Goal: Task Accomplishment & Management: Use online tool/utility

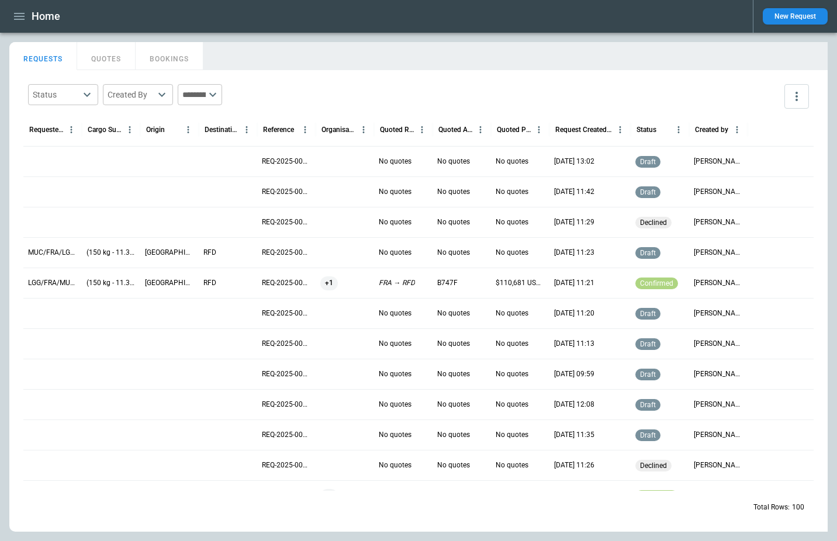
click at [281, 36] on main "FindBorderBarSize REQUESTS QUOTES BOOKINGS Status ​ Created By ​ ​ Requested Ro…" at bounding box center [418, 287] width 837 height 508
click at [834, 538] on main "FindBorderBarSize REQUESTS QUOTES BOOKINGS Status ​ Created By ​ ​ Requested Ro…" at bounding box center [418, 287] width 837 height 508
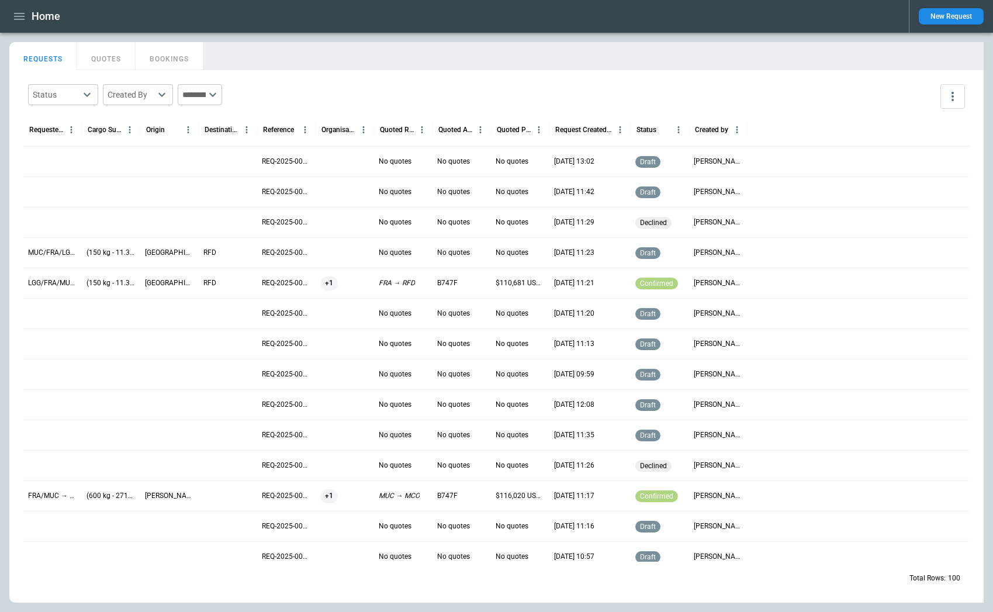
click at [421, 20] on div "Home" at bounding box center [454, 16] width 890 height 20
click at [424, 41] on main "FindBorderBarSize REQUESTS QUOTES BOOKINGS Status ​ Created By ​ ​ Requested Ro…" at bounding box center [496, 322] width 993 height 579
click at [836, 95] on icon "more" at bounding box center [953, 96] width 14 height 14
click at [836, 91] on div at bounding box center [496, 306] width 993 height 612
click at [836, 97] on div "Status ​ Created By ​ ​ Requested Route Cargo Summary Origin Destination Refere…" at bounding box center [496, 336] width 974 height 532
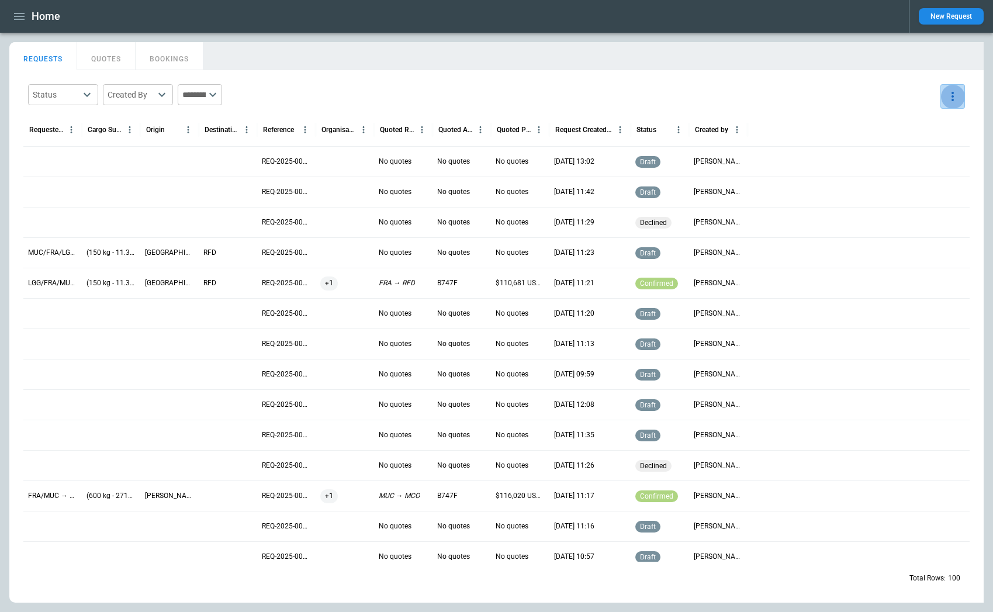
click at [836, 104] on button "more" at bounding box center [952, 96] width 25 height 25
click at [836, 98] on div at bounding box center [496, 306] width 993 height 612
click at [836, 98] on button "more" at bounding box center [952, 96] width 25 height 25
click at [836, 96] on div at bounding box center [496, 306] width 993 height 612
click at [836, 94] on icon "more" at bounding box center [953, 96] width 14 height 14
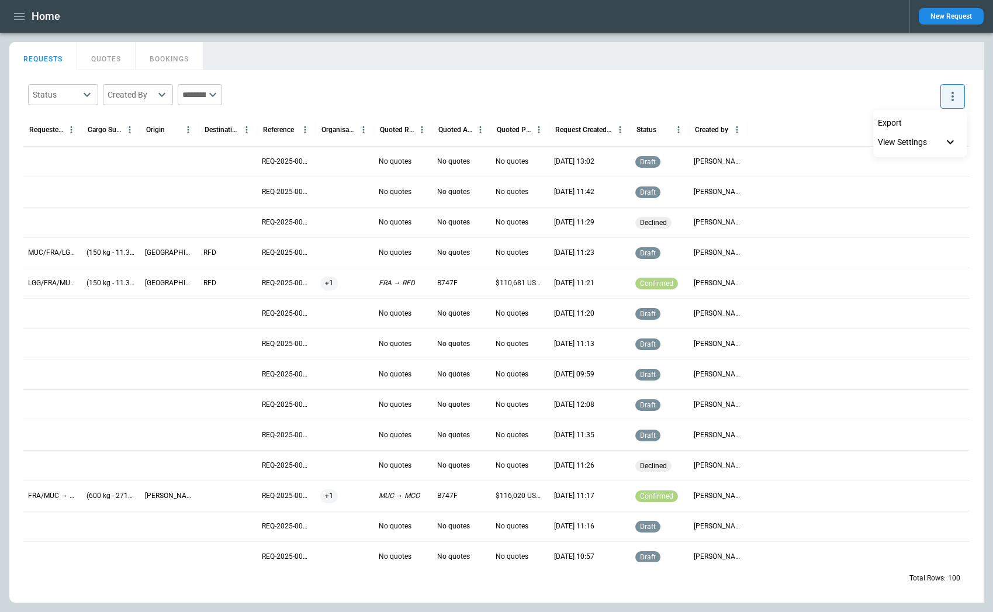
click at [836, 94] on div at bounding box center [496, 306] width 993 height 612
click at [8, 9] on div "Home New Request" at bounding box center [496, 16] width 993 height 33
click at [15, 14] on icon "button" at bounding box center [19, 16] width 14 height 14
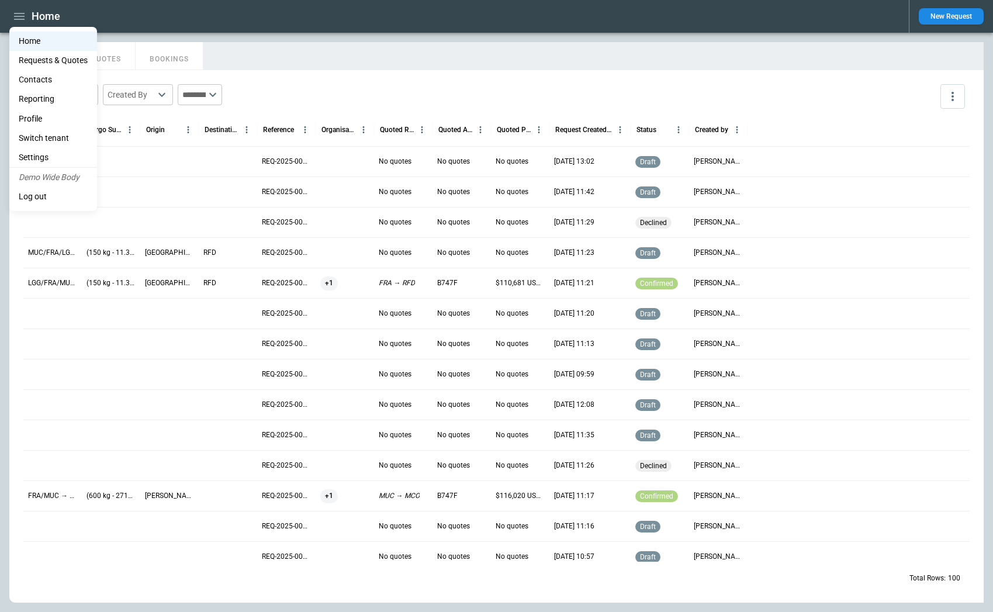
click at [461, 37] on div at bounding box center [496, 306] width 993 height 612
click at [140, 65] on button "BOOKINGS" at bounding box center [170, 56] width 68 height 28
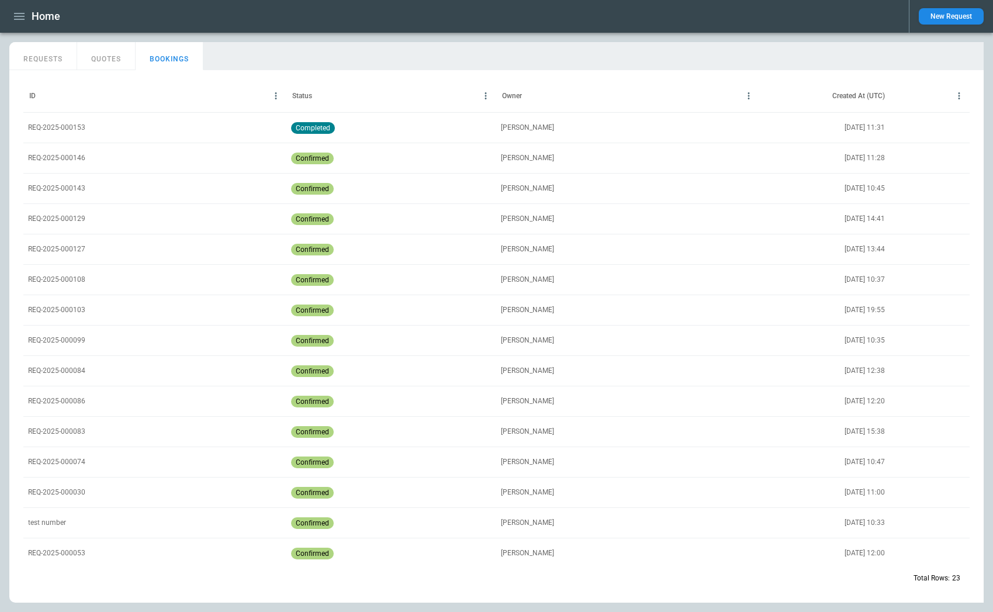
click at [36, 61] on button "REQUESTS" at bounding box center [43, 56] width 68 height 28
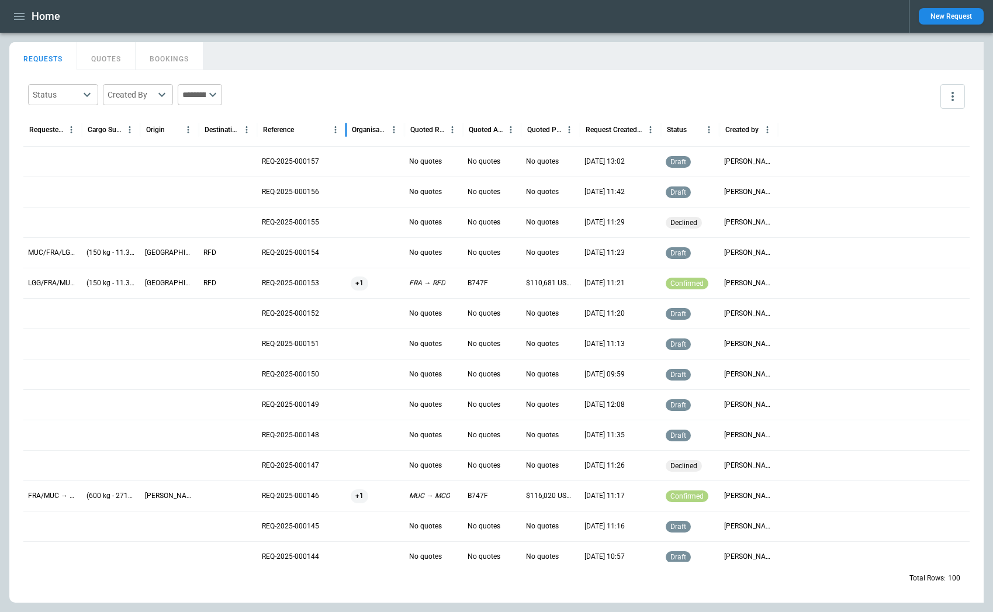
drag, startPoint x: 316, startPoint y: 134, endPoint x: 346, endPoint y: 134, distance: 30.4
click at [346, 134] on div at bounding box center [346, 129] width 6 height 33
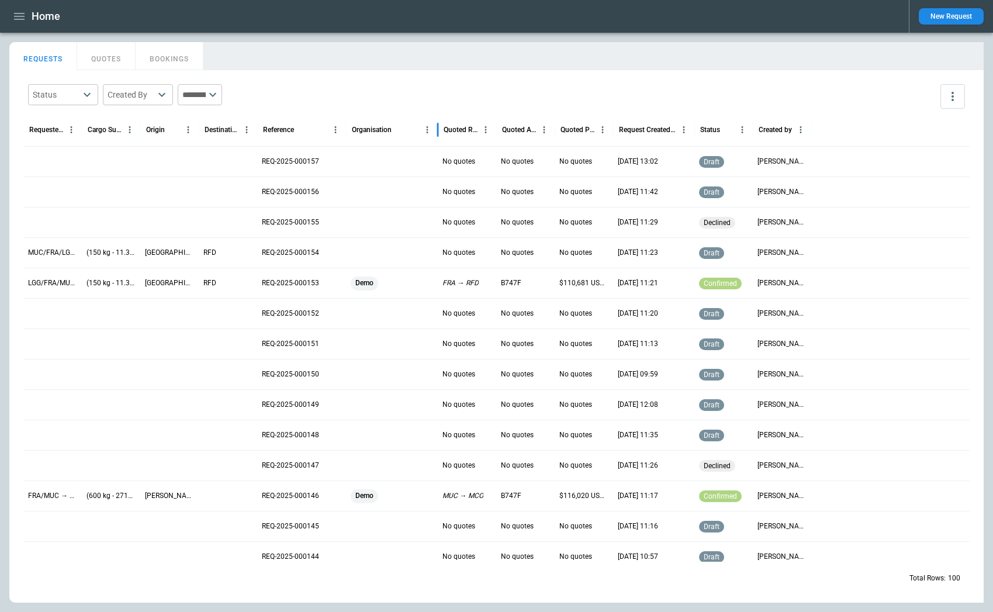
drag, startPoint x: 402, startPoint y: 127, endPoint x: 432, endPoint y: 125, distance: 30.5
click at [435, 125] on div at bounding box center [438, 129] width 6 height 33
click at [529, 71] on div "Status ​ Created By ​ ​ Requested Route Cargo Summary Origin Destination Refere…" at bounding box center [496, 336] width 974 height 532
click at [236, 290] on div "RFD" at bounding box center [228, 283] width 58 height 30
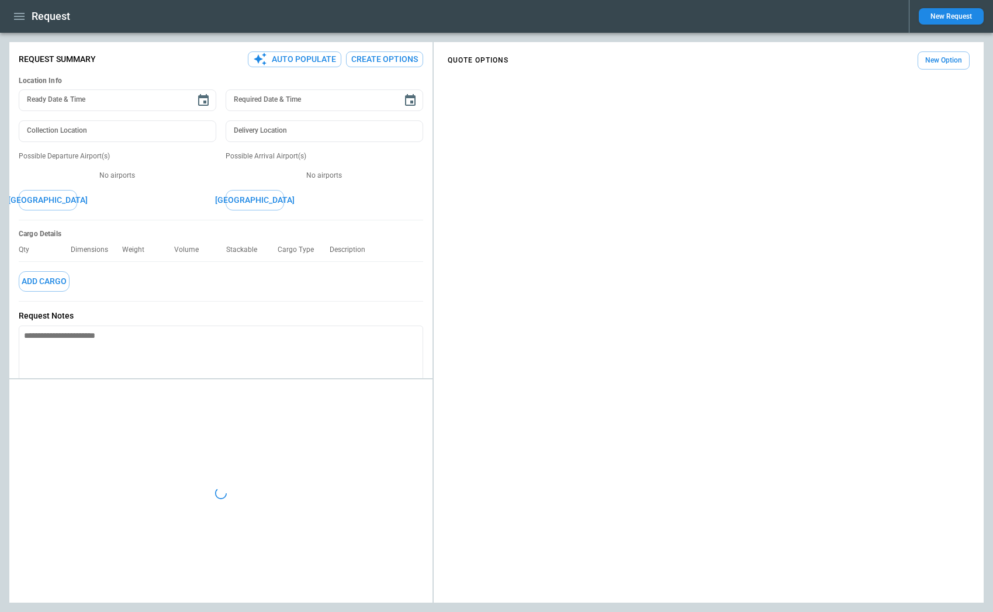
type input "**********"
type input "***"
type textarea "*"
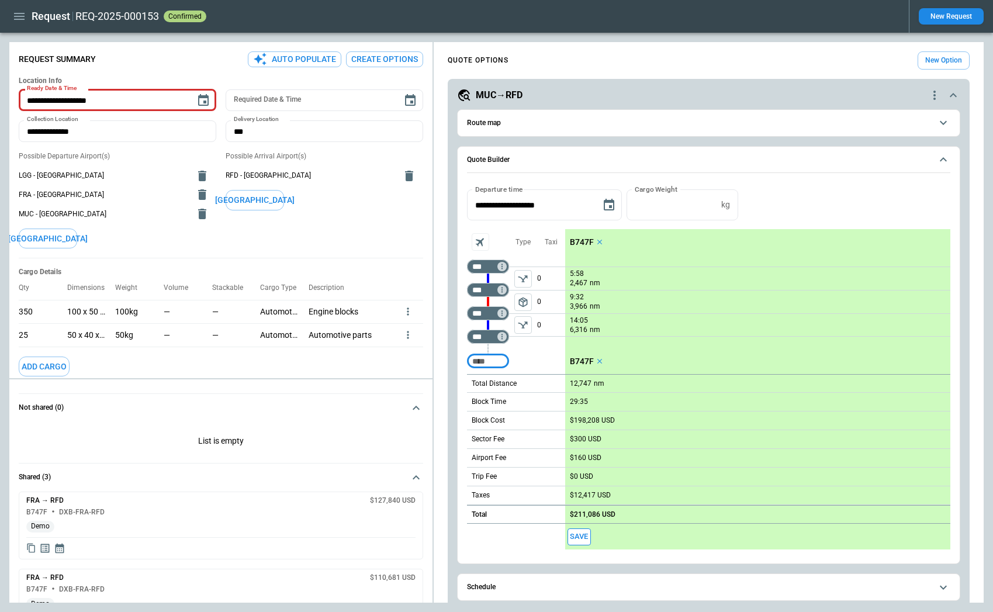
click at [418, 229] on div "Possible Arrival Airport(s) RFD - [GEOGRAPHIC_DATA] [GEOGRAPHIC_DATA]" at bounding box center [325, 199] width 198 height 97
click at [21, 14] on icon "button" at bounding box center [19, 16] width 14 height 14
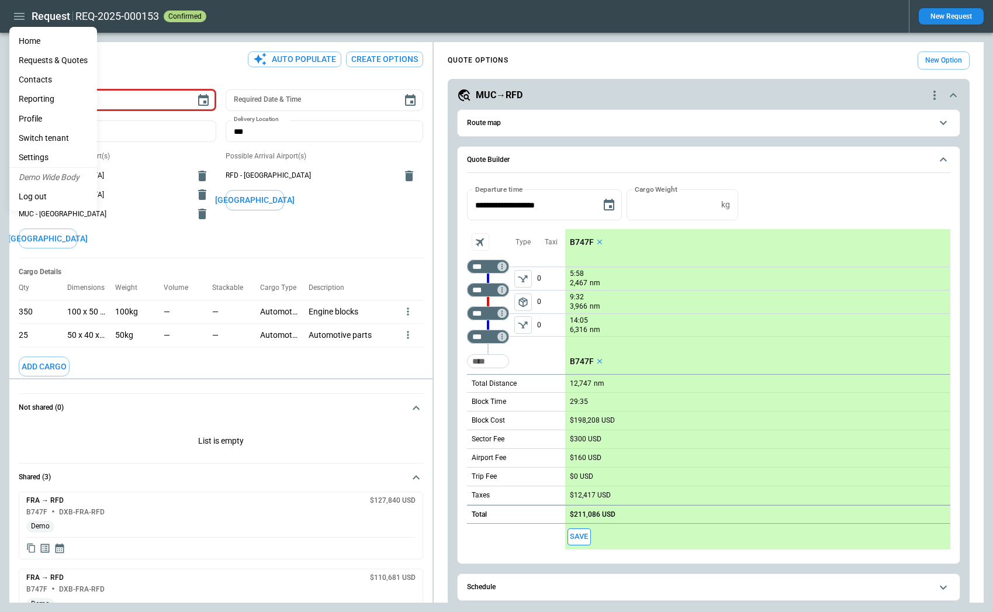
click at [43, 43] on li "Home" at bounding box center [53, 41] width 88 height 19
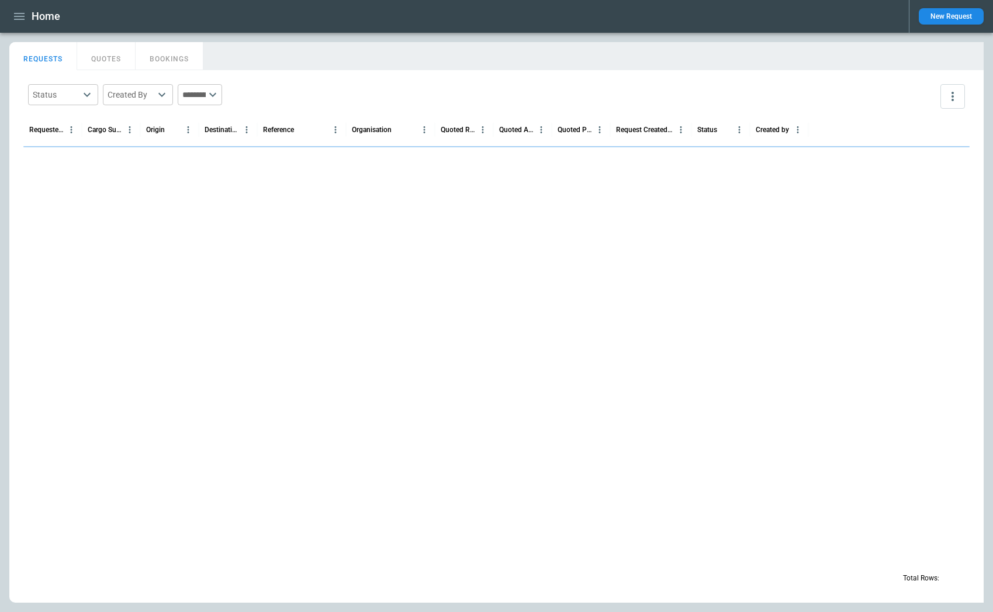
click at [350, 57] on div "REQUESTS QUOTES BOOKINGS" at bounding box center [496, 54] width 974 height 25
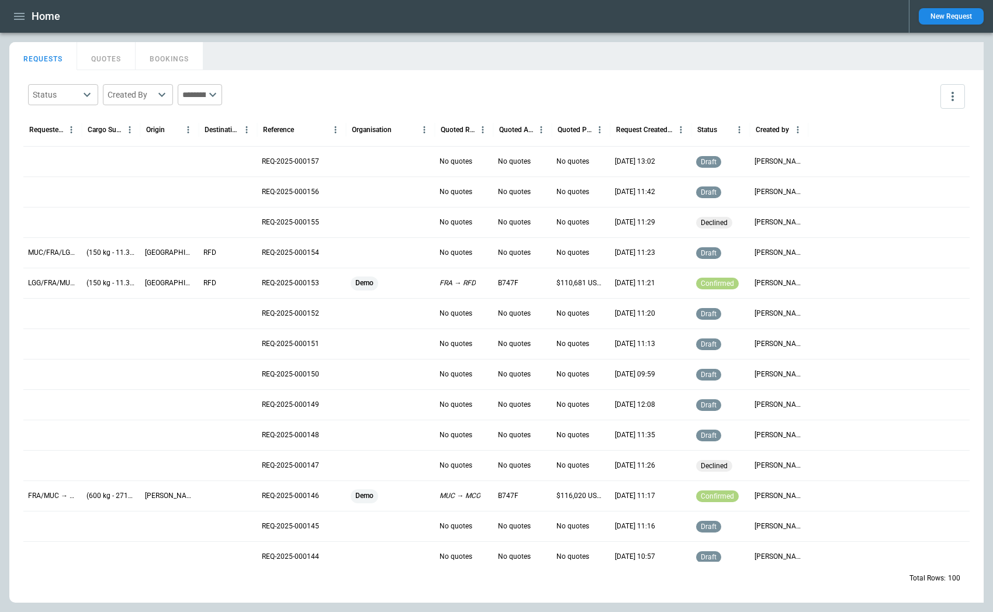
click at [334, 96] on div "Status ​ Created By ​ ​" at bounding box center [496, 96] width 946 height 34
click at [118, 226] on div at bounding box center [111, 222] width 58 height 30
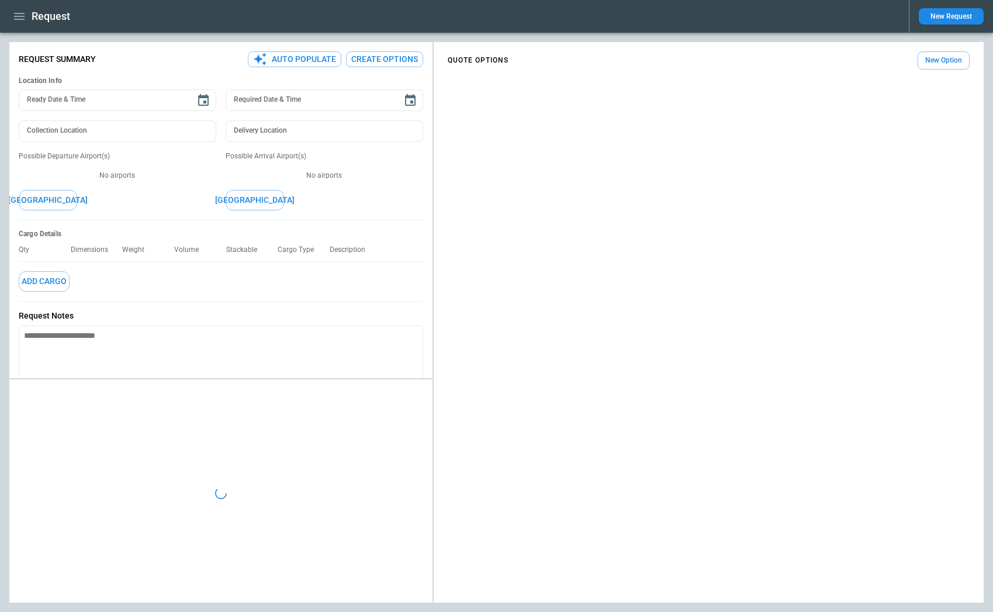
type textarea "*"
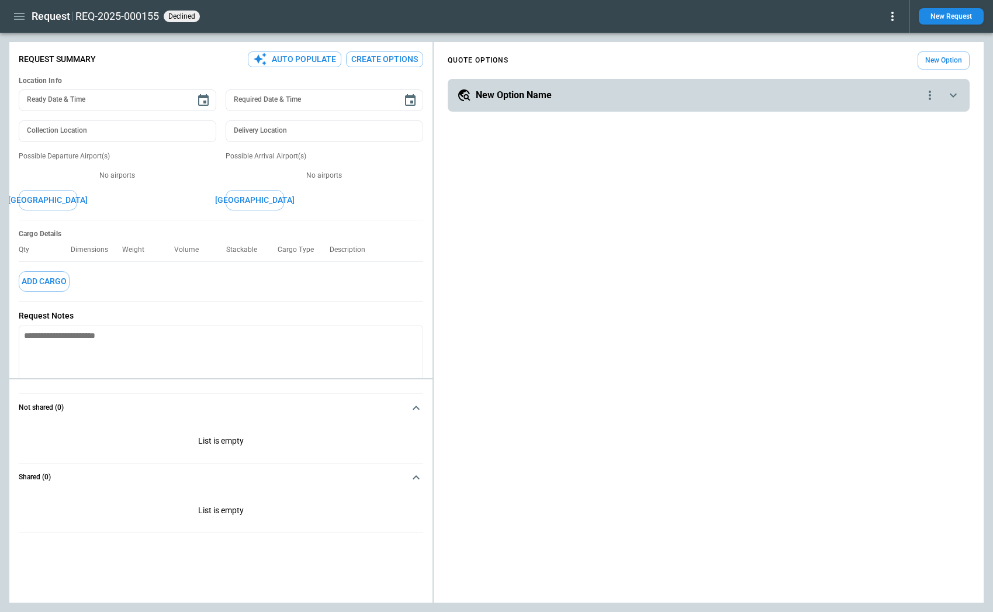
click at [23, 15] on icon "button" at bounding box center [19, 16] width 14 height 14
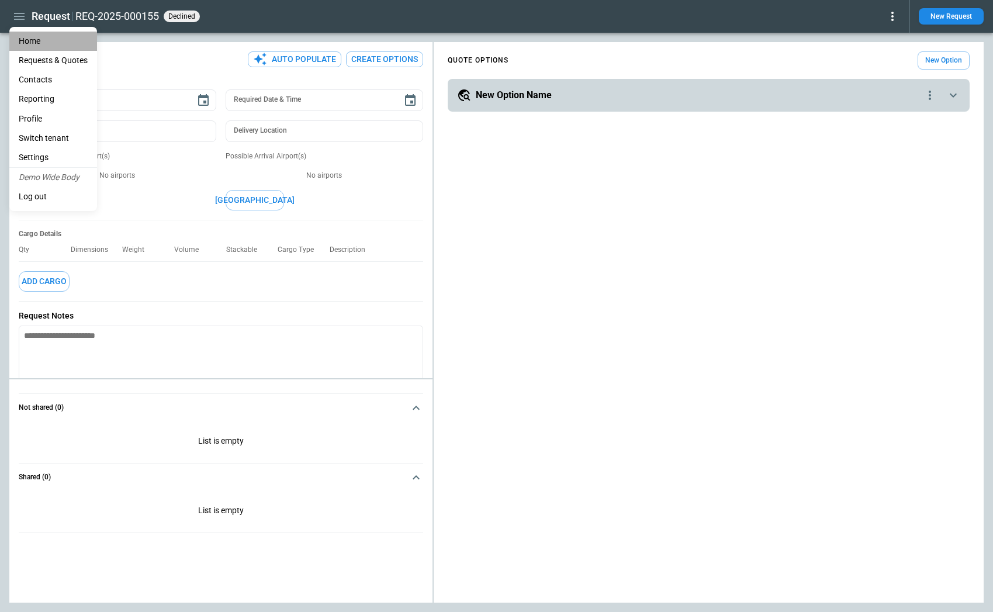
click at [49, 43] on li "Home" at bounding box center [53, 41] width 88 height 19
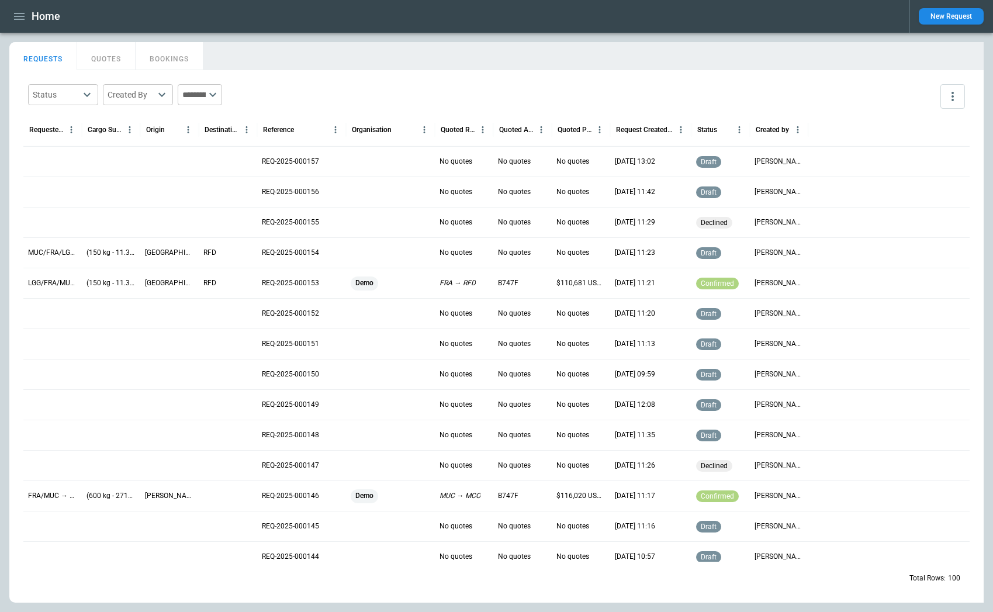
click at [374, 220] on div at bounding box center [390, 222] width 89 height 30
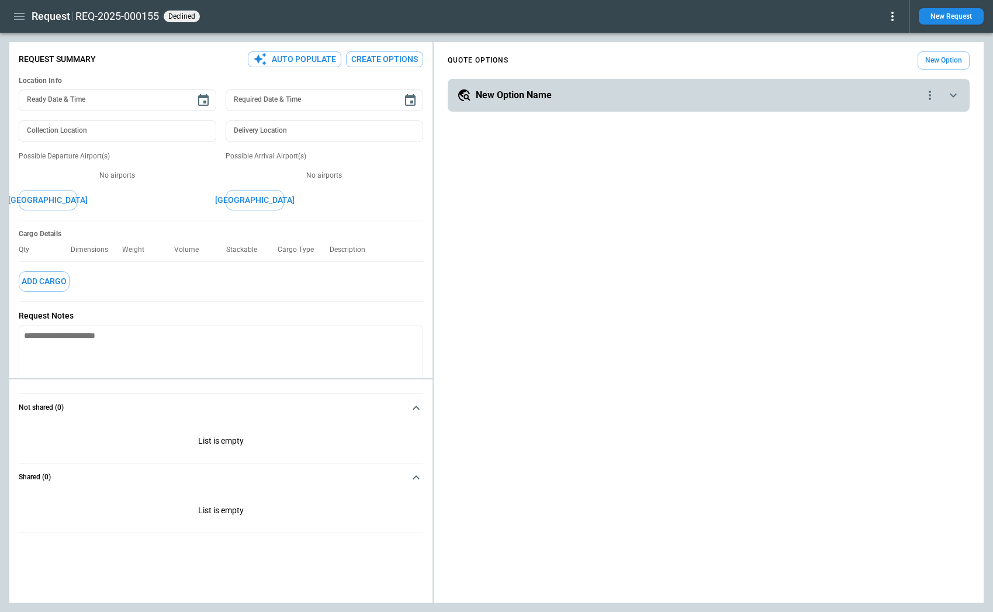
type textarea "*"
type input "**********"
click at [16, 16] on icon "button" at bounding box center [19, 16] width 11 height 7
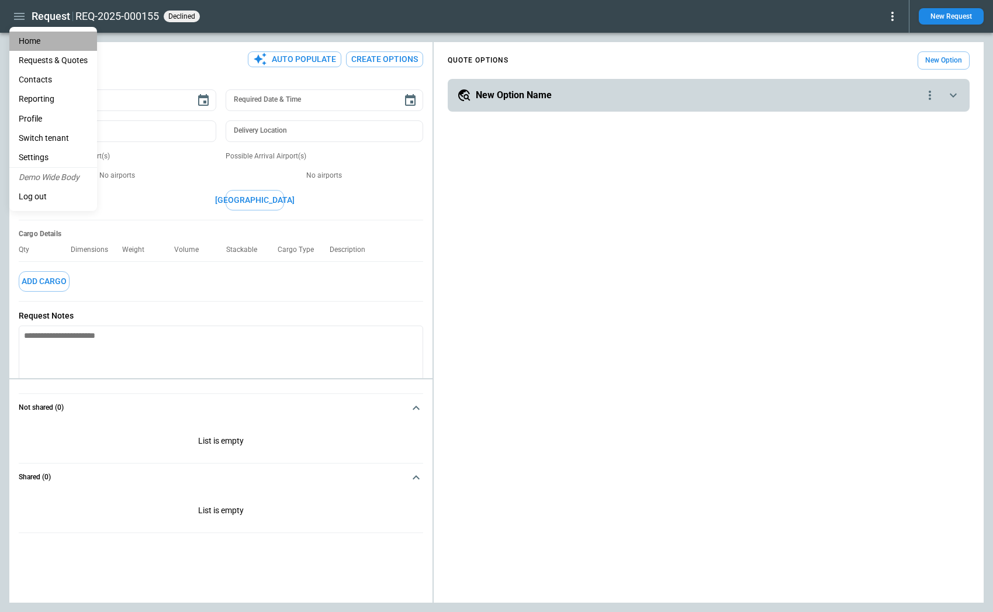
click at [37, 34] on li "Home" at bounding box center [53, 41] width 88 height 19
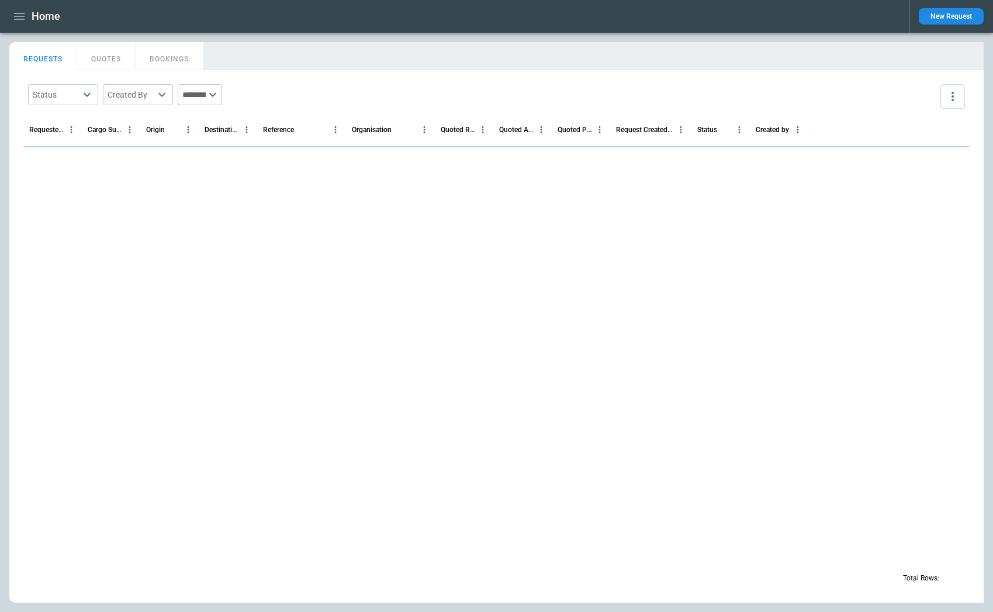
click at [136, 66] on button "BOOKINGS" at bounding box center [170, 56] width 68 height 28
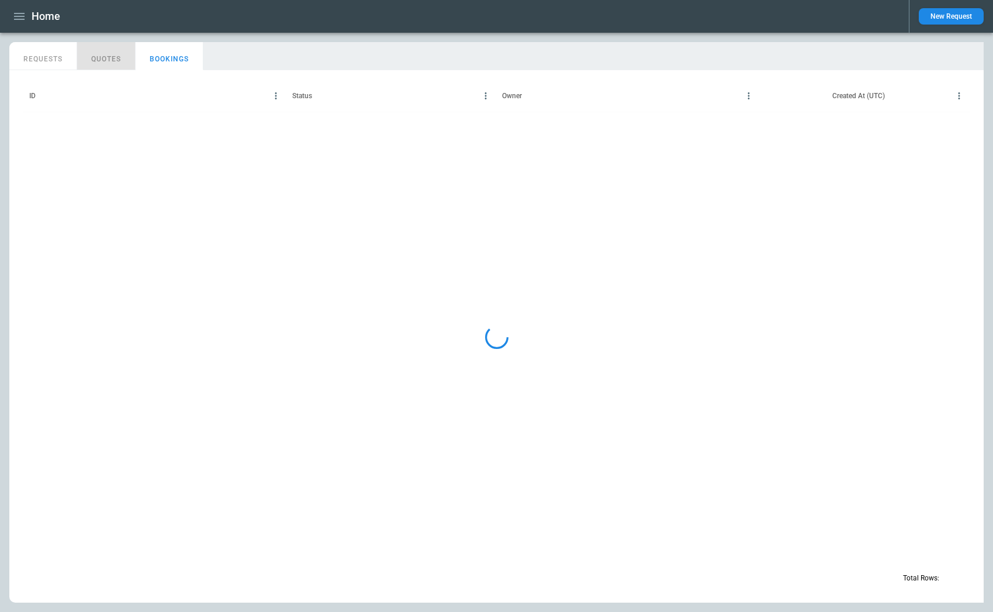
click at [120, 64] on button "QUOTES" at bounding box center [106, 56] width 58 height 28
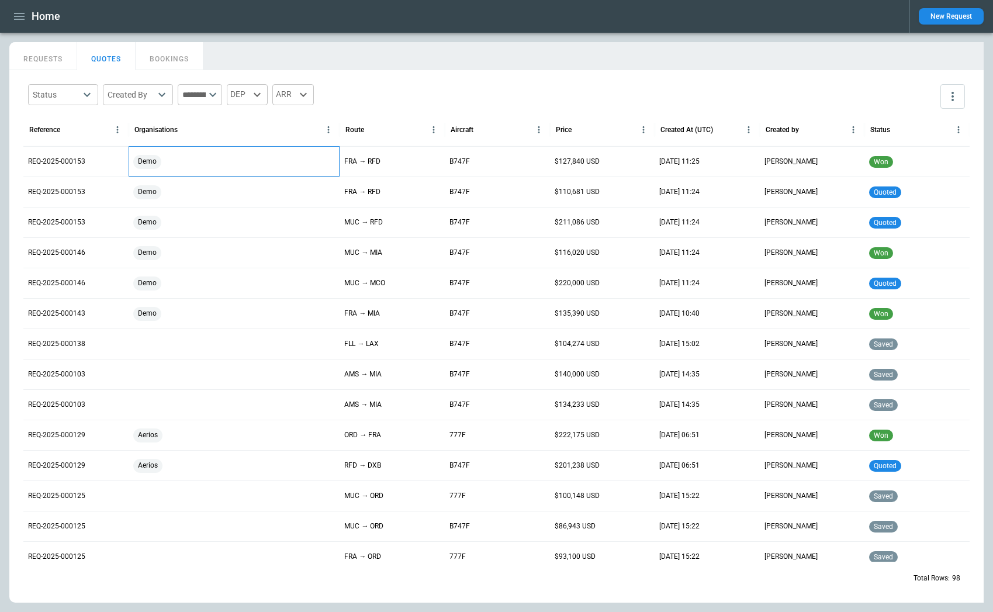
click at [181, 160] on div "Demo" at bounding box center [234, 162] width 202 height 14
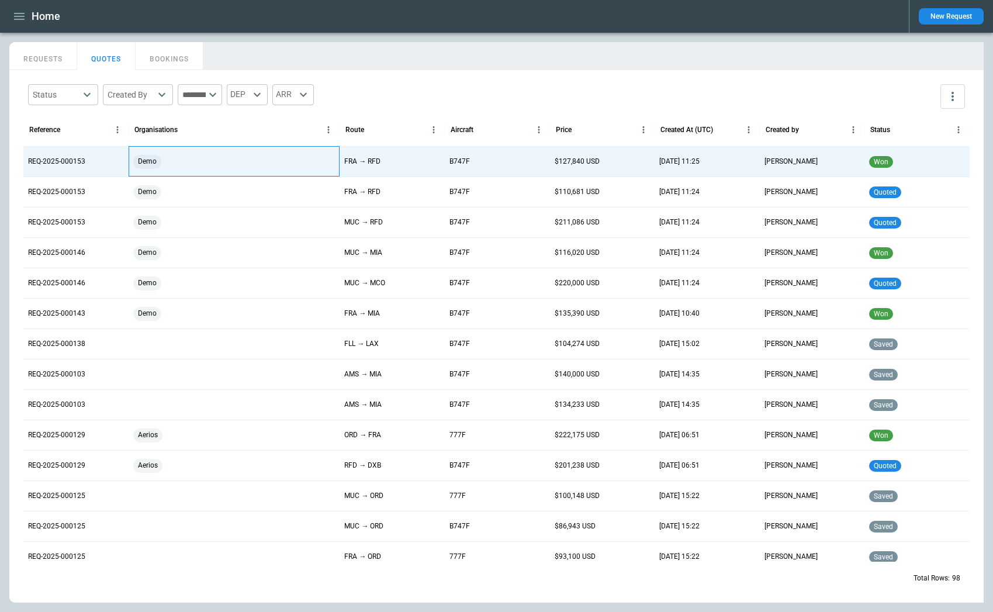
click at [181, 160] on div "Demo" at bounding box center [234, 162] width 202 height 14
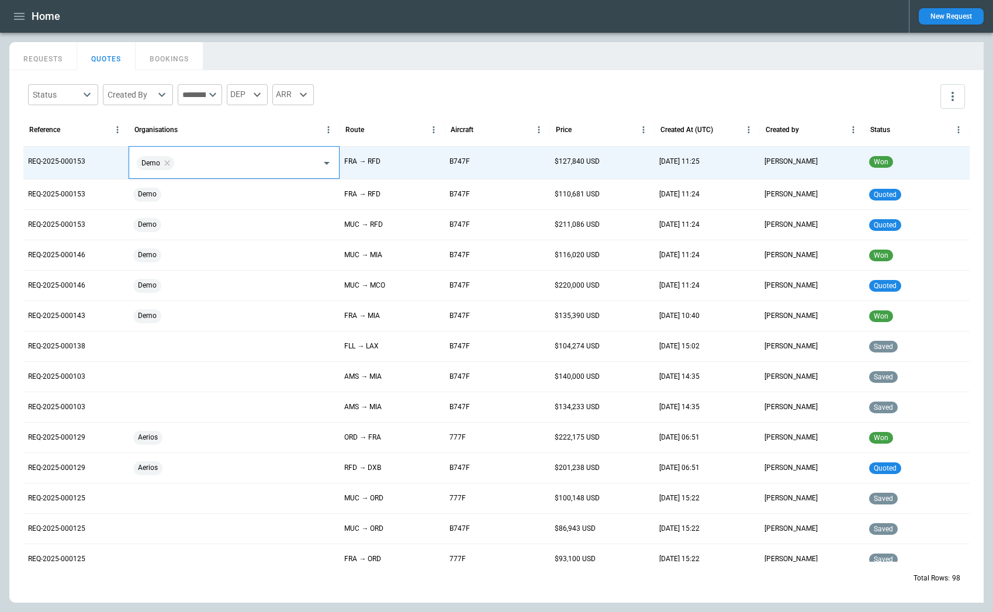
click at [182, 160] on input "text" at bounding box center [246, 163] width 140 height 20
click at [425, 97] on div "Status ​ Created By ​ ​ DEP ARR" at bounding box center [496, 96] width 946 height 34
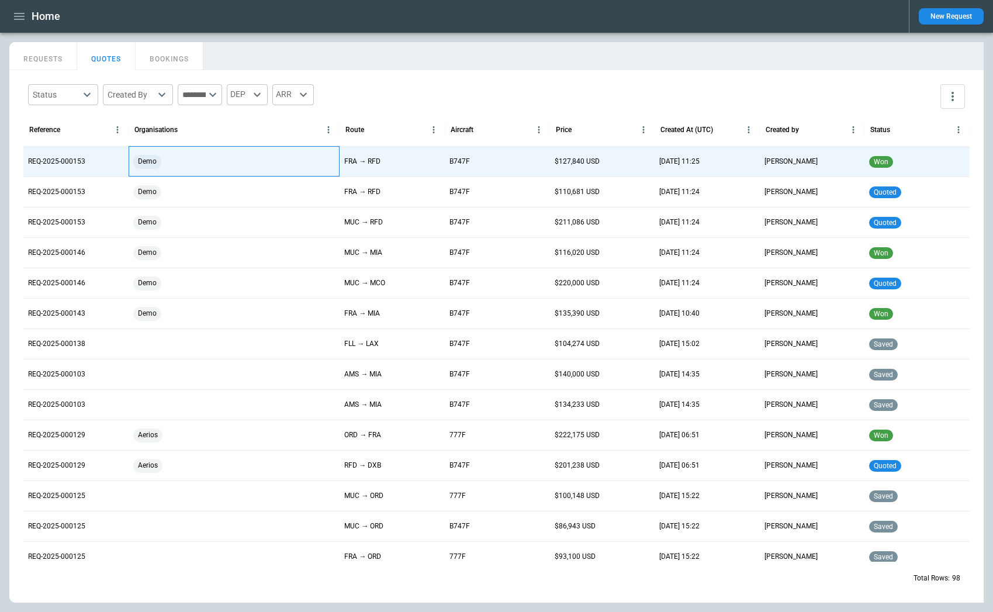
click at [216, 168] on div "Demo" at bounding box center [235, 161] width 212 height 30
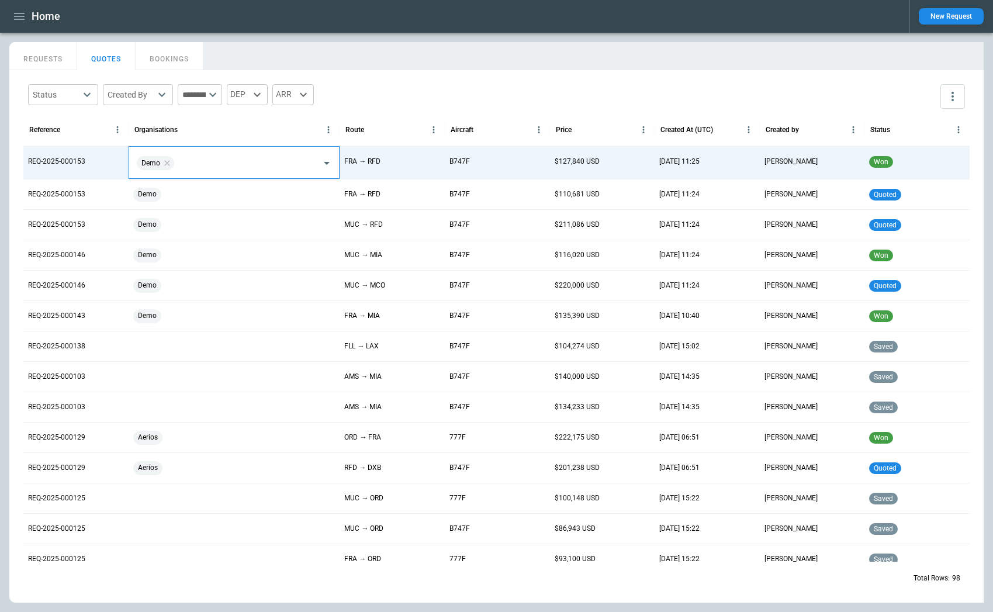
click at [231, 163] on input "text" at bounding box center [246, 163] width 140 height 20
click at [443, 85] on div "Status ​ Created By ​ ​ DEP ARR" at bounding box center [496, 96] width 946 height 34
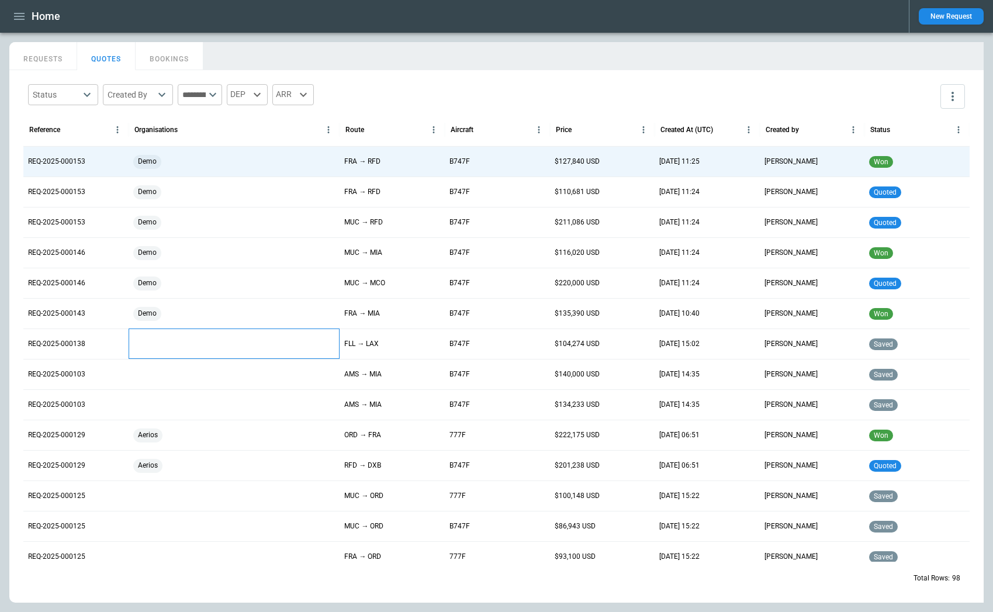
click at [144, 337] on div at bounding box center [235, 343] width 212 height 30
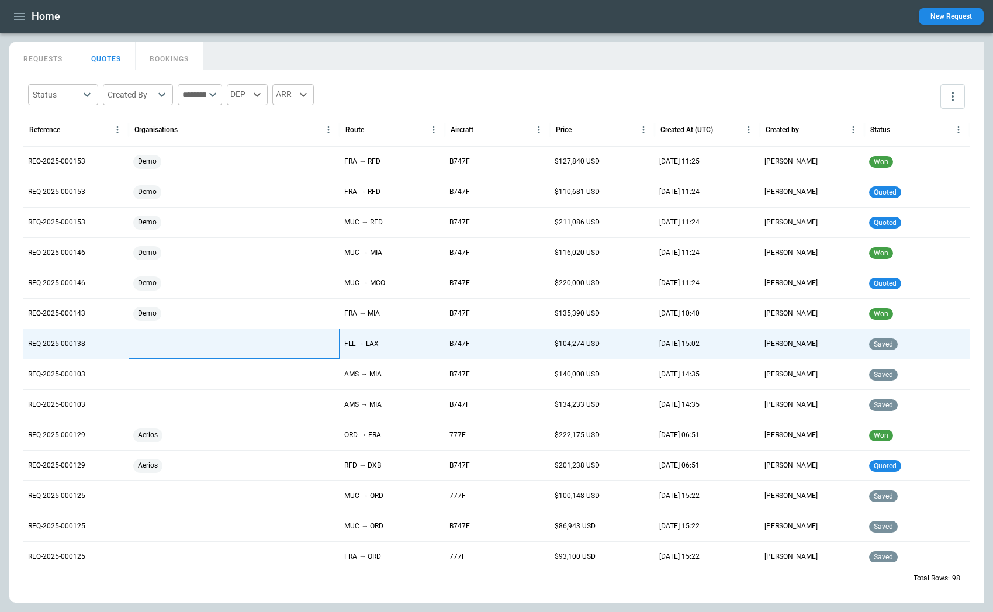
click at [144, 337] on div at bounding box center [235, 343] width 212 height 30
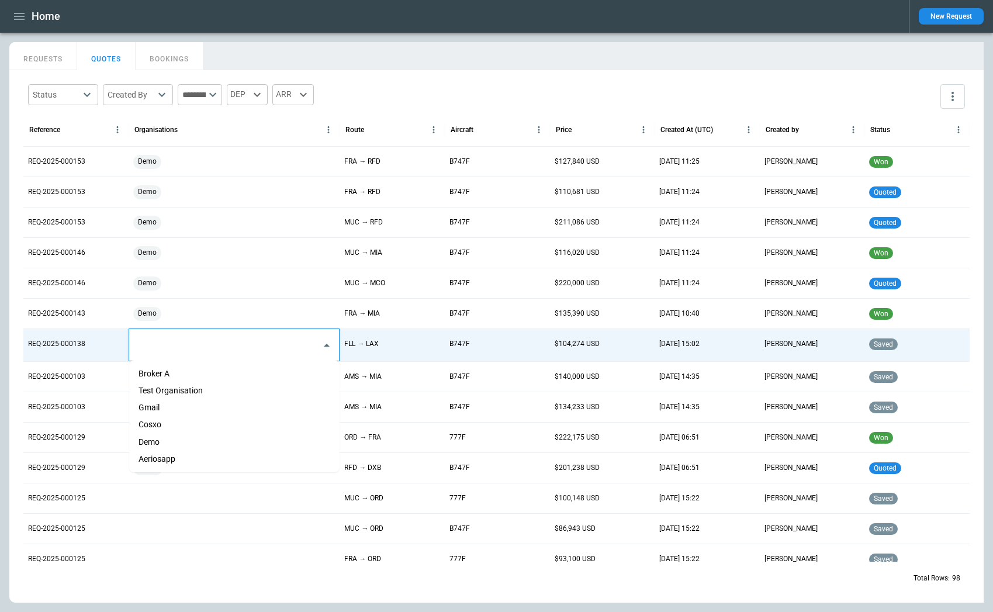
click at [144, 337] on input "text" at bounding box center [225, 345] width 182 height 20
click at [16, 341] on div "Status ​ Created By ​ ​ DEP ARR Reference Organisations Route Aircraft Price Cr…" at bounding box center [496, 336] width 974 height 532
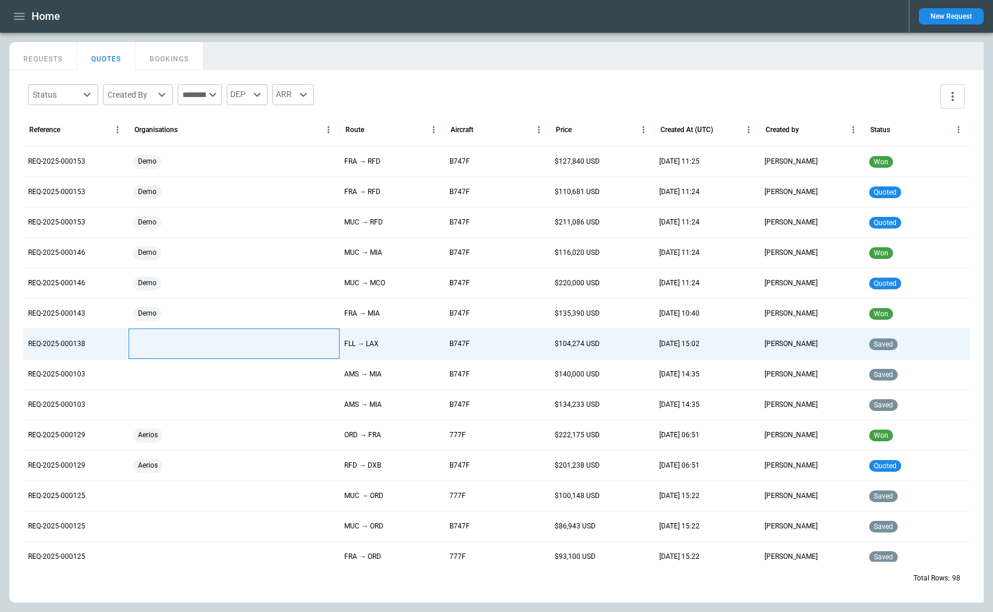
click at [160, 355] on div at bounding box center [235, 343] width 212 height 30
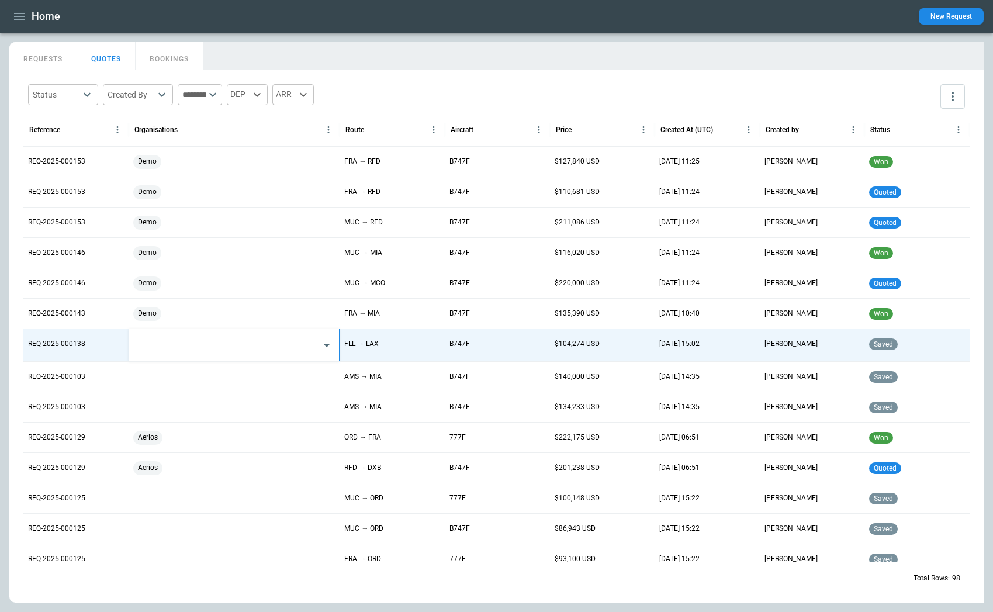
click at [159, 348] on input "text" at bounding box center [225, 345] width 182 height 20
click at [18, 344] on div "Status ​ Created By ​ ​ DEP ARR Reference Organisations Route Aircraft Price Cr…" at bounding box center [496, 336] width 974 height 532
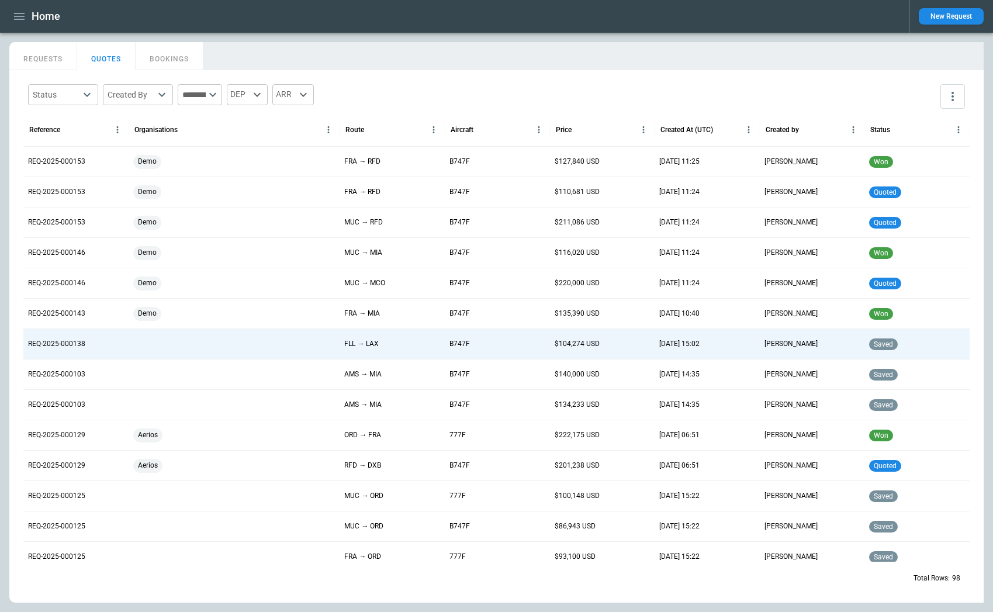
click at [18, 344] on div "Status ​ Created By ​ ​ DEP ARR Reference Organisations Route Aircraft Price Cr…" at bounding box center [496, 336] width 974 height 532
click at [49, 49] on button "REQUESTS" at bounding box center [43, 56] width 68 height 28
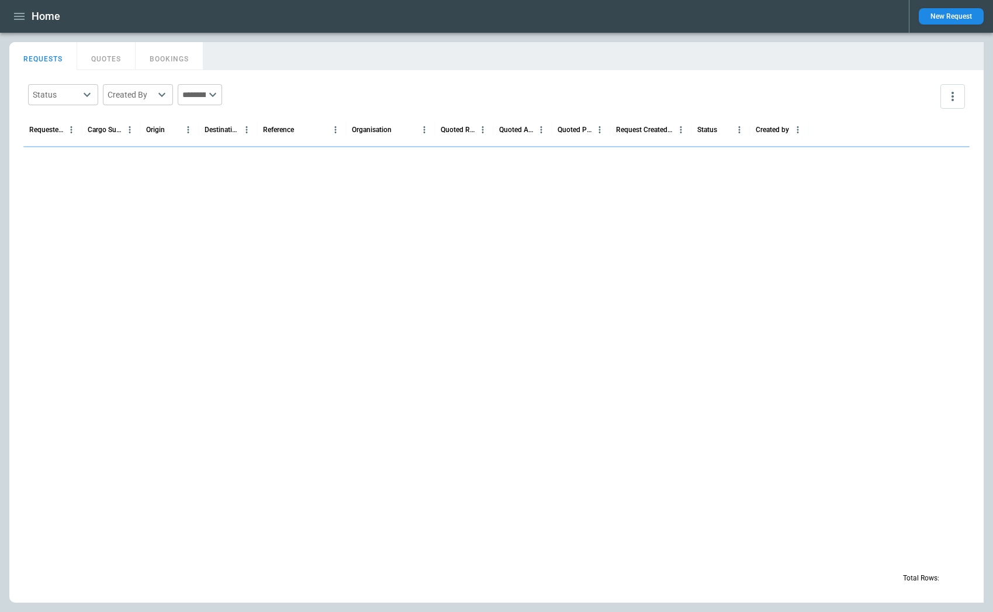
click at [323, 37] on main "FindBorderBarSize REQUESTS QUOTES BOOKINGS Status ​ Created By ​ ​ Requested Ro…" at bounding box center [496, 322] width 993 height 579
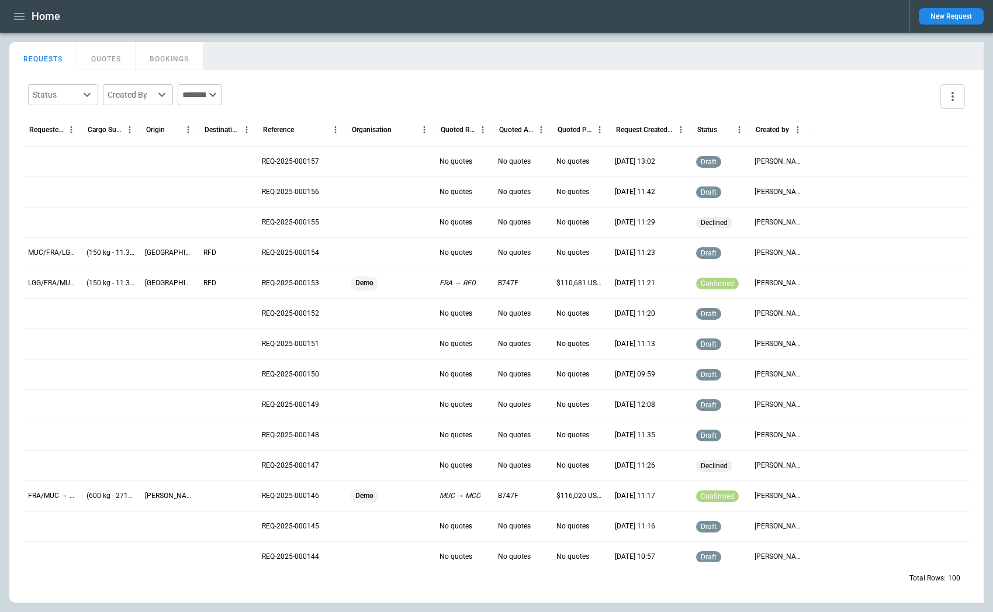
click at [385, 283] on div "Demo" at bounding box center [390, 283] width 79 height 14
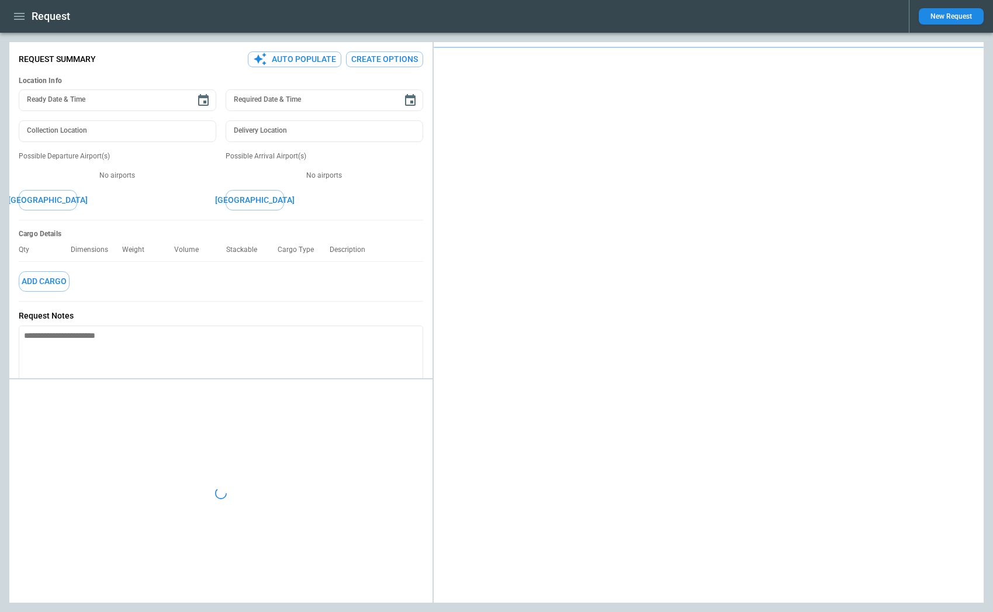
click at [385, 283] on div "Cargo Details Qty Dimensions Weight Volume Stackable Cargo Type Description Add…" at bounding box center [221, 260] width 404 height 81
type input "**********"
type input "***"
type textarea "*"
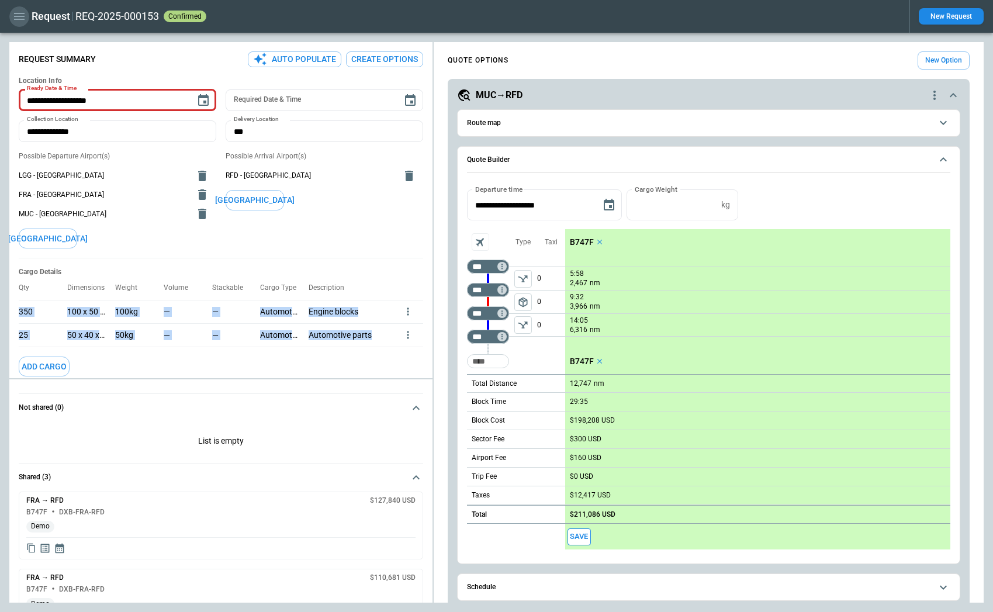
click at [23, 12] on icon "button" at bounding box center [19, 16] width 14 height 14
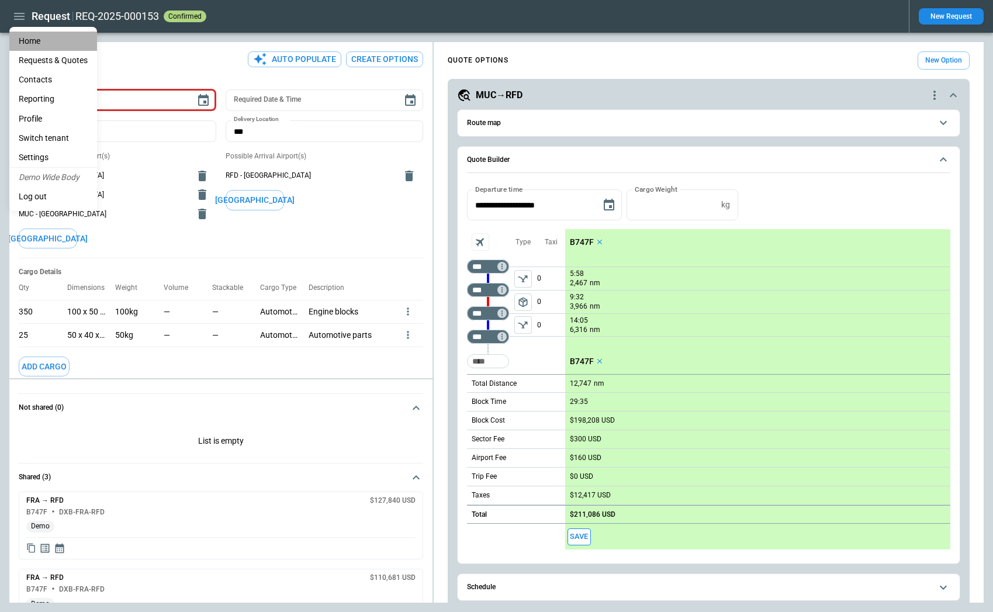
click at [46, 40] on li "Home" at bounding box center [53, 41] width 88 height 19
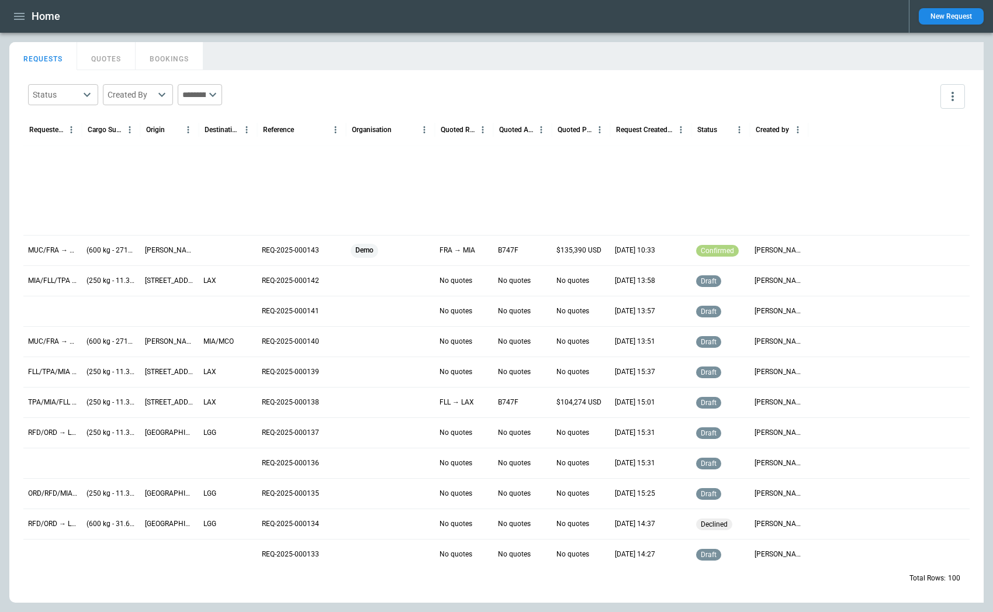
scroll to position [715, 0]
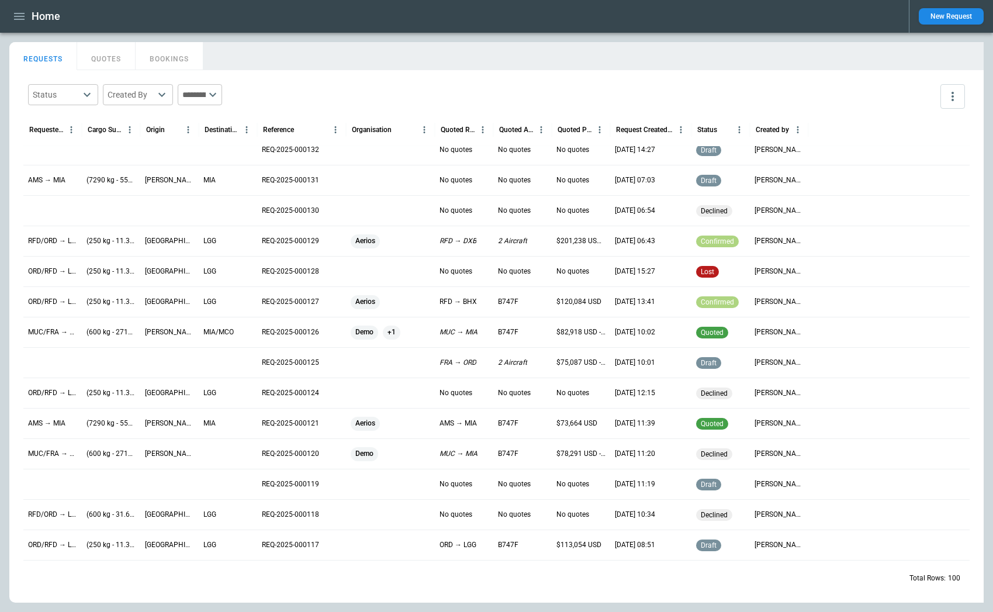
click at [138, 324] on div "(600 kg - 27121.66 ft³) Other" at bounding box center [111, 332] width 58 height 30
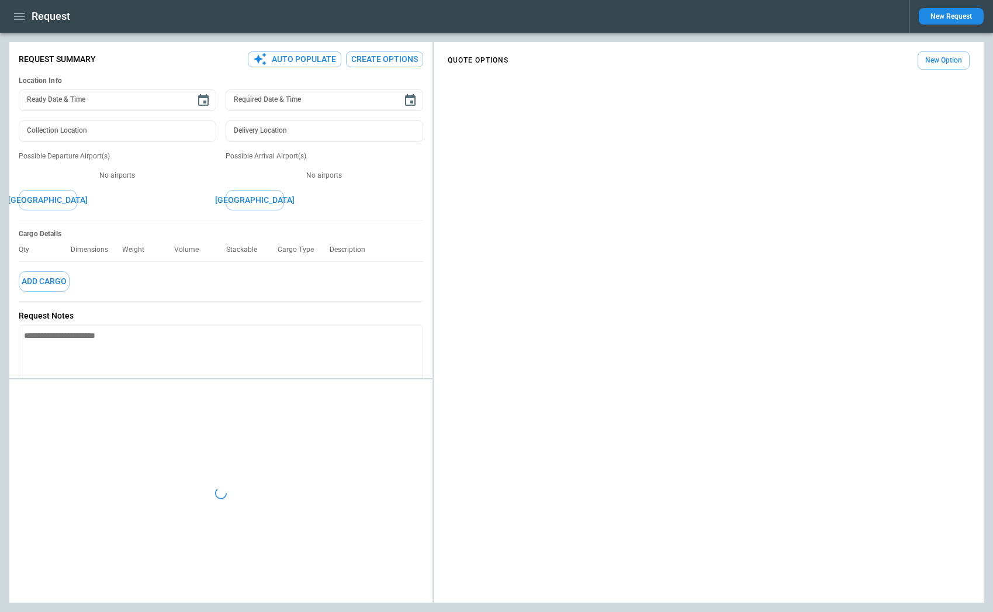
type input "**********"
type input "*******"
type textarea "*"
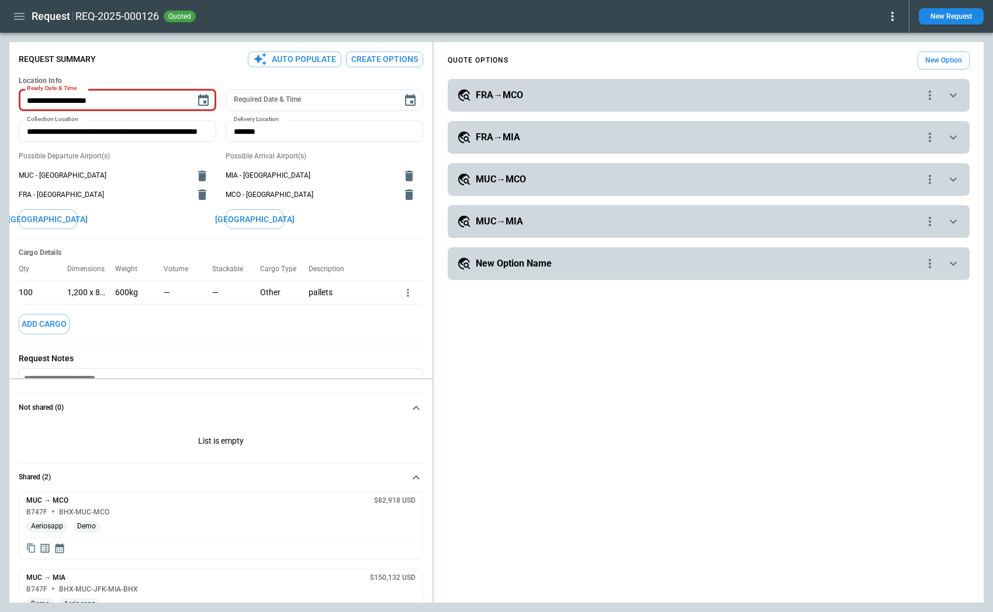
type input "**********"
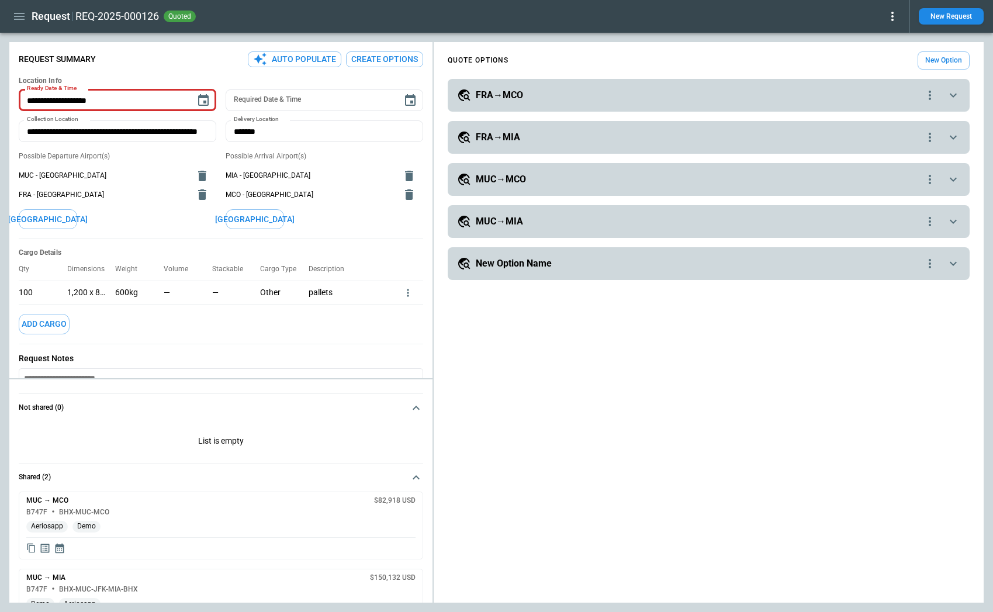
click at [523, 264] on h5 "New Option Name" at bounding box center [514, 263] width 76 height 13
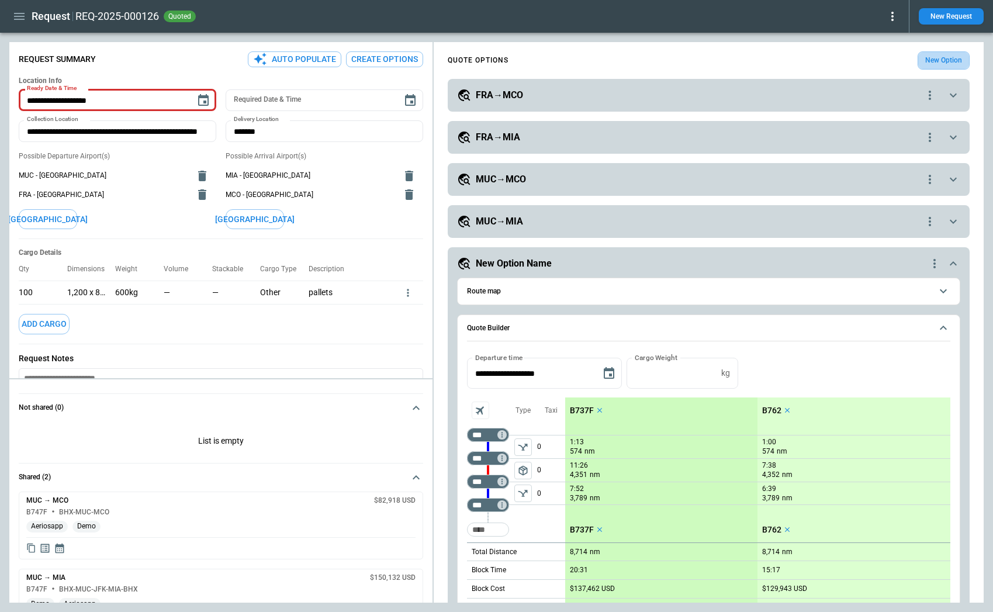
click at [836, 58] on button "New Option" at bounding box center [943, 60] width 52 height 18
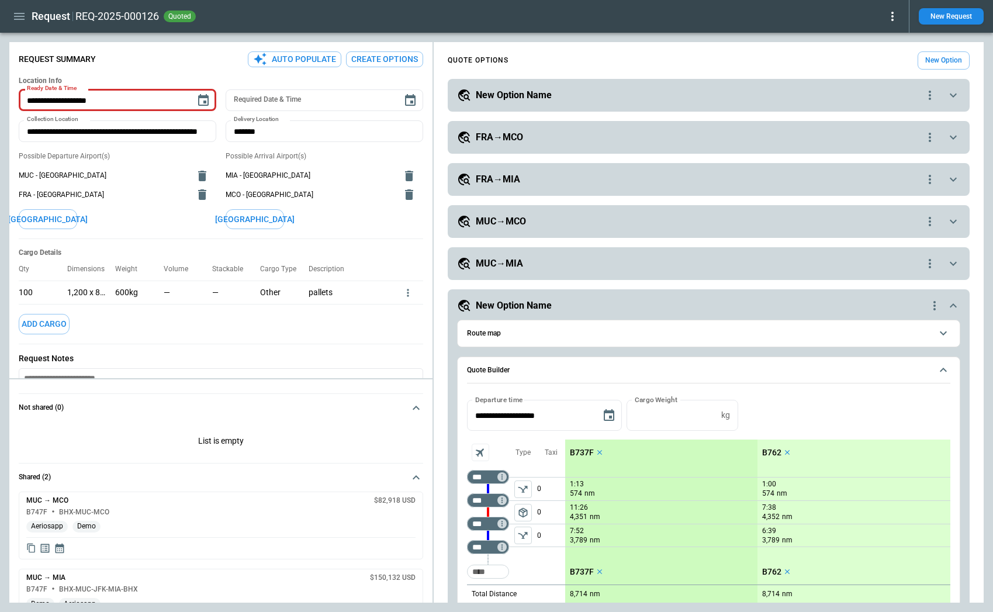
click at [836, 58] on button "New Option" at bounding box center [943, 60] width 52 height 18
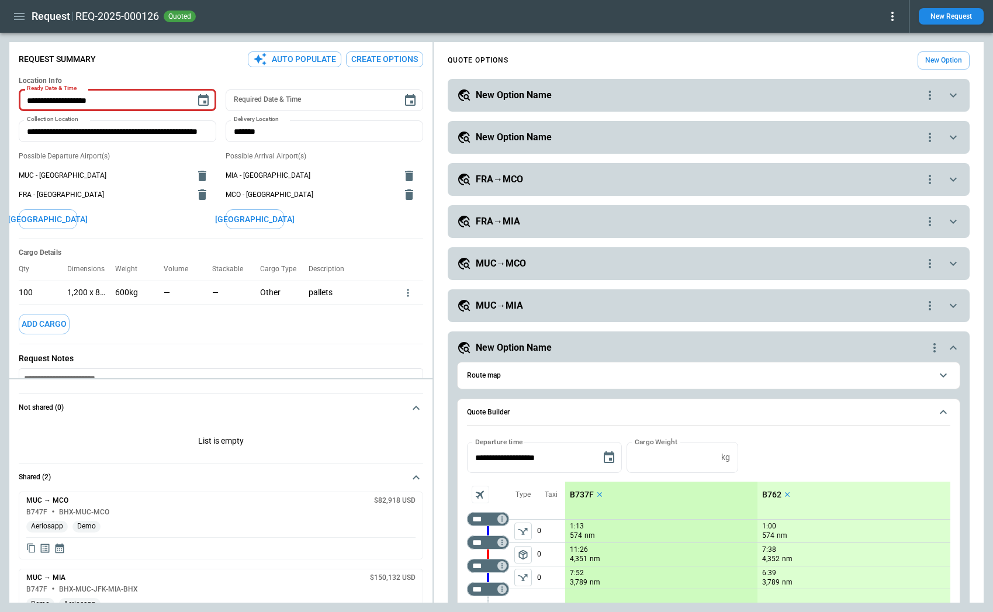
click at [533, 98] on h5 "New Option Name" at bounding box center [514, 95] width 76 height 13
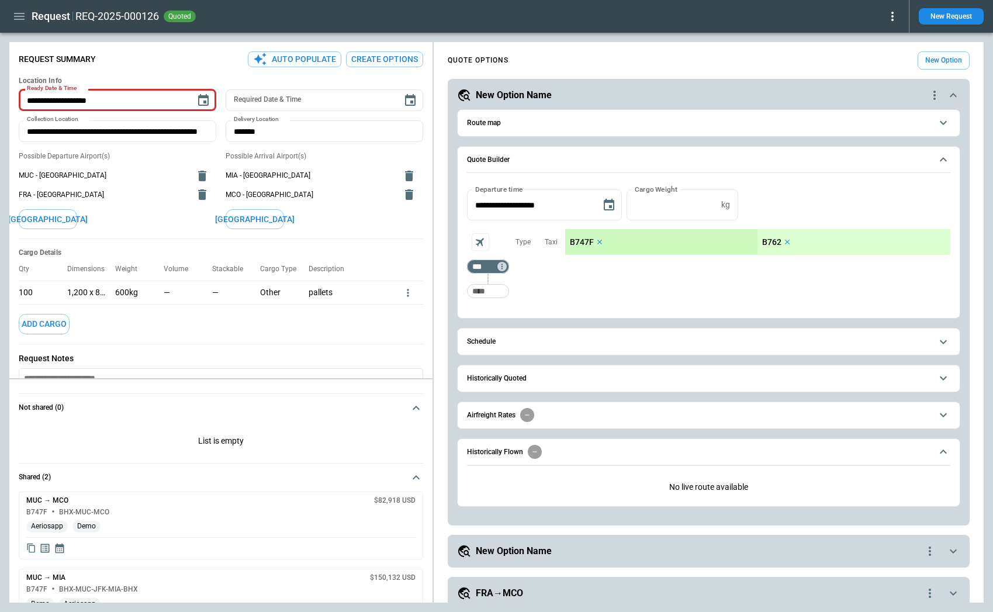
click at [533, 98] on h5 "New Option Name" at bounding box center [514, 95] width 76 height 13
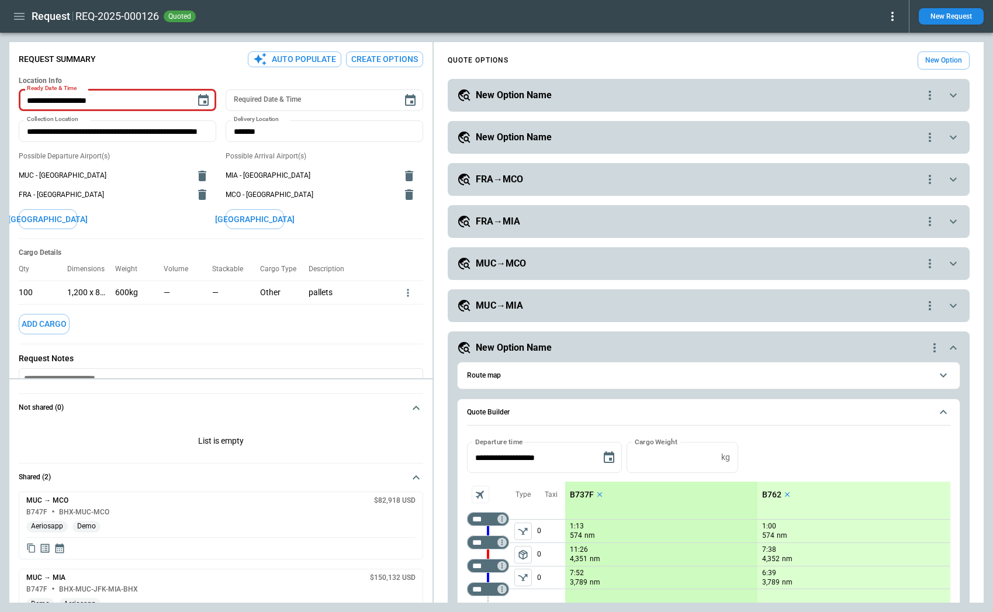
click at [836, 67] on button "New Option" at bounding box center [943, 60] width 52 height 18
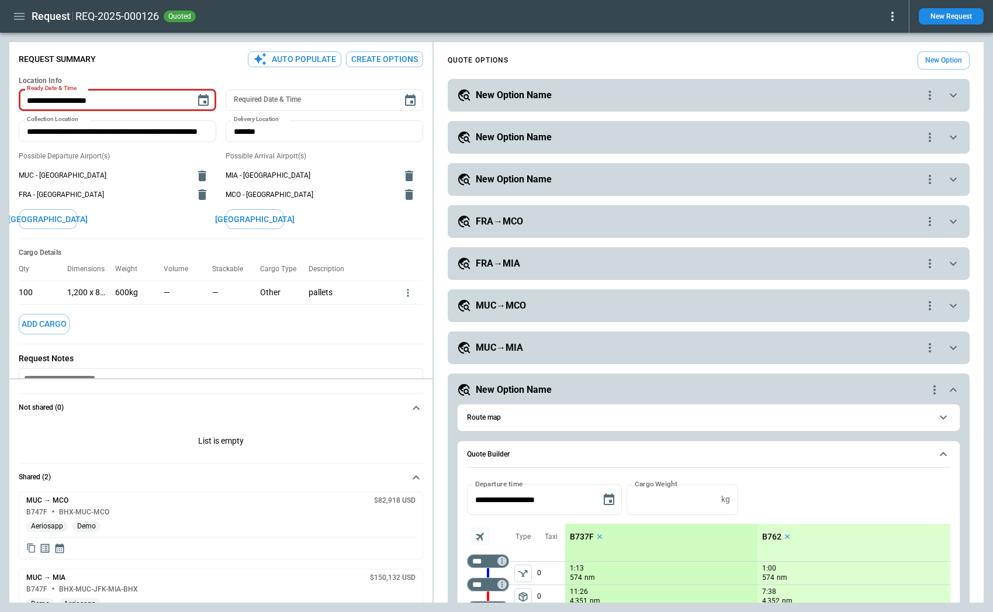
click at [524, 92] on h5 "New Option Name" at bounding box center [514, 95] width 76 height 13
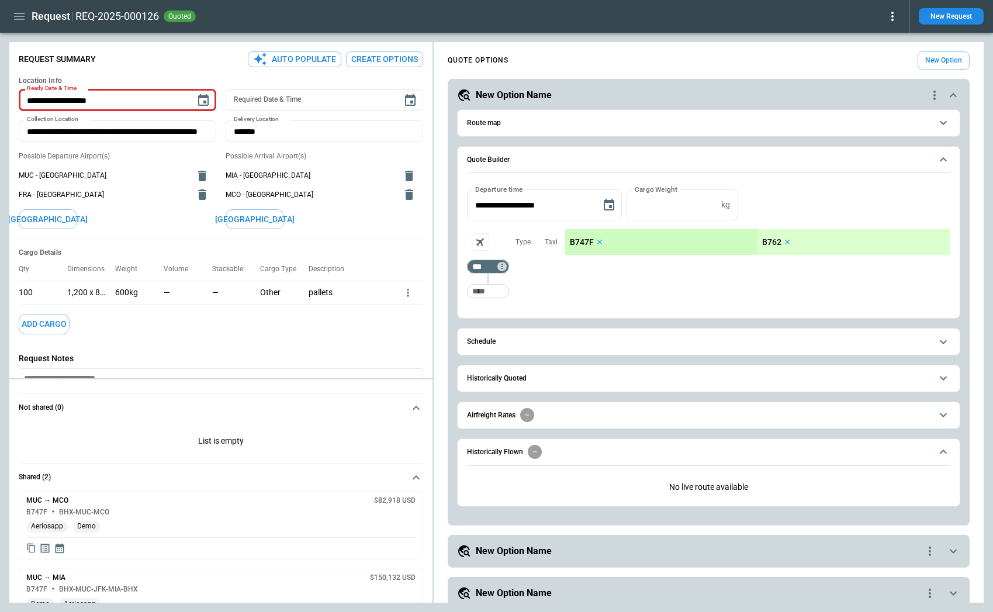
click at [836, 95] on icon "quote-option-actions" at bounding box center [934, 95] width 14 height 14
click at [836, 162] on li "Delete Quote Option" at bounding box center [890, 166] width 103 height 17
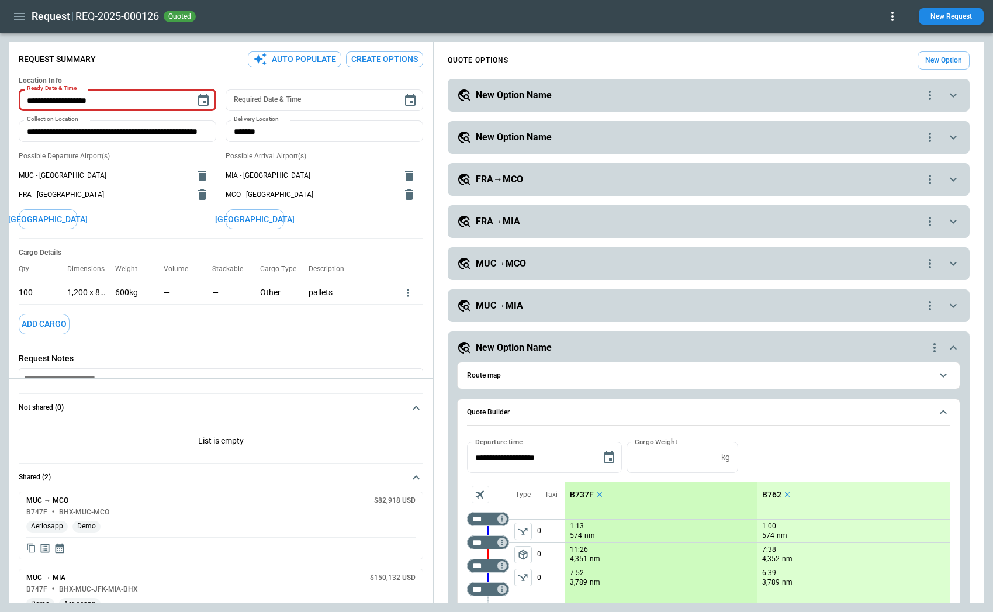
click at [836, 94] on icon "quote-option-actions" at bounding box center [930, 95] width 14 height 14
click at [836, 167] on li "Delete Quote Option" at bounding box center [885, 166] width 103 height 17
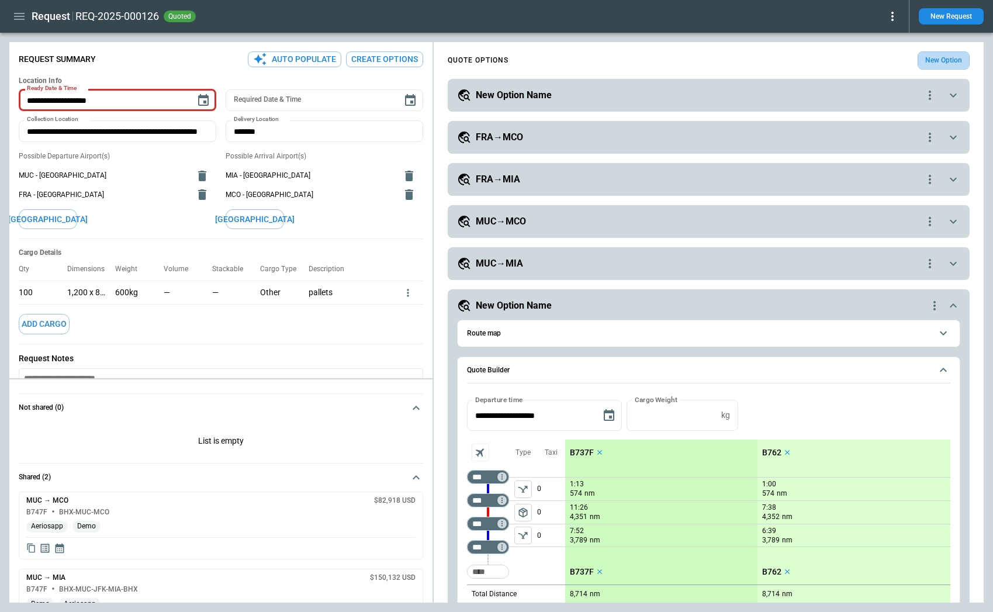
click at [836, 66] on button "New Option" at bounding box center [943, 60] width 52 height 18
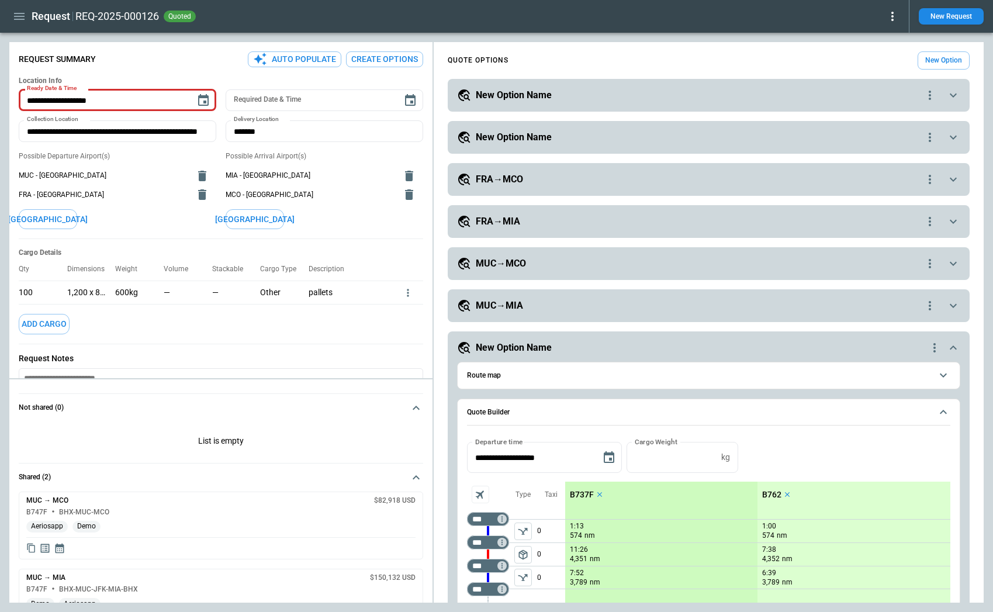
click at [542, 136] on h5 "New Option Name" at bounding box center [514, 137] width 76 height 13
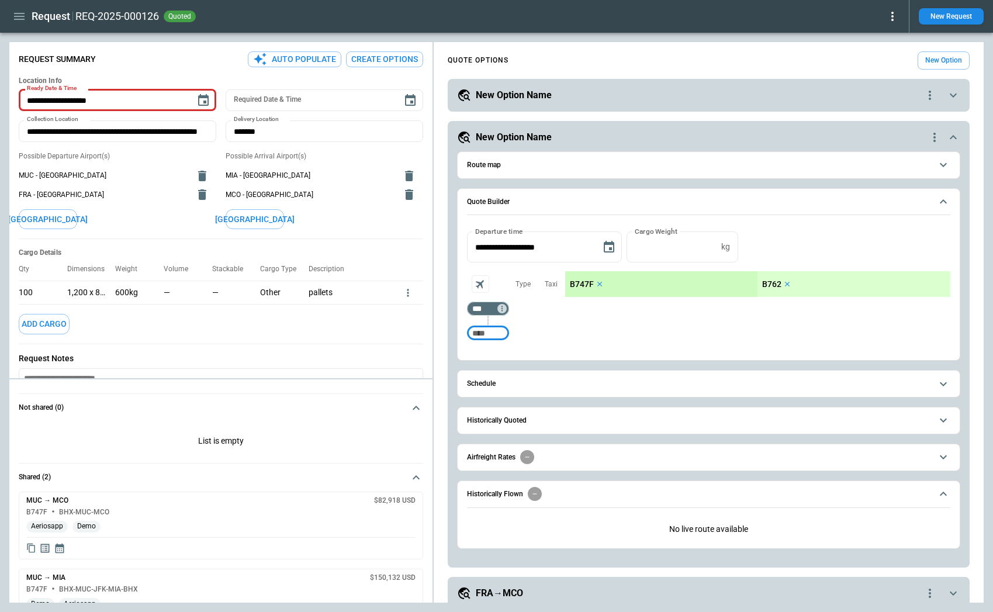
click at [477, 337] on input "Too short" at bounding box center [487, 333] width 37 height 21
type input "***"
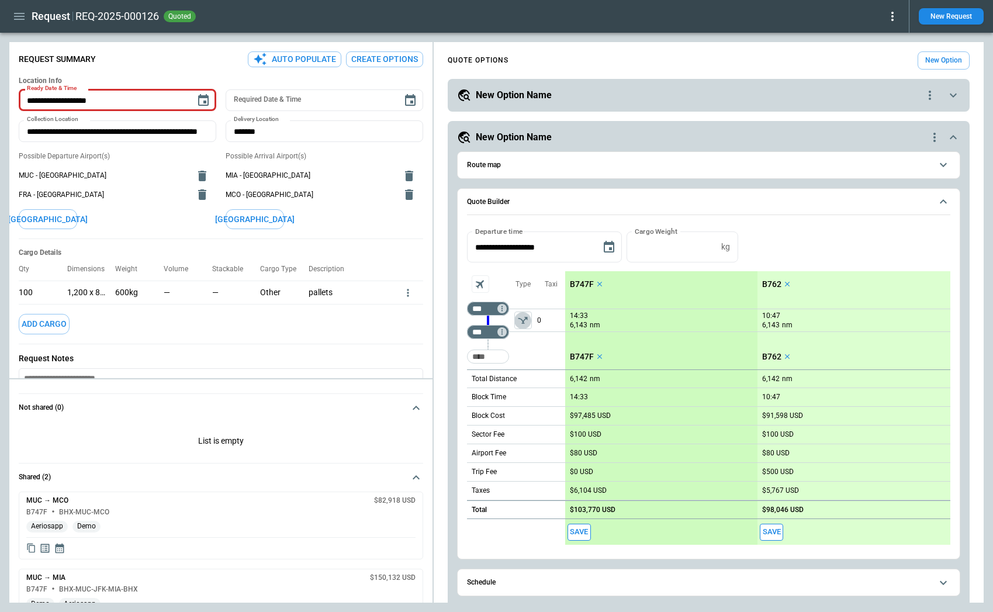
click at [524, 316] on icon "left aligned" at bounding box center [523, 320] width 12 height 12
click at [640, 136] on div "New Option Name" at bounding box center [692, 137] width 470 height 14
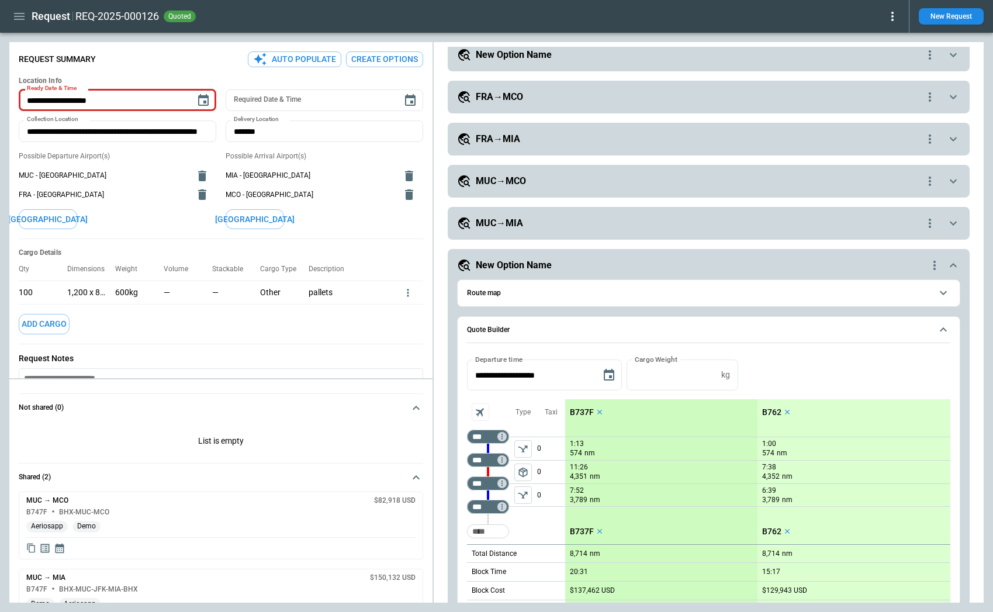
scroll to position [102, 0]
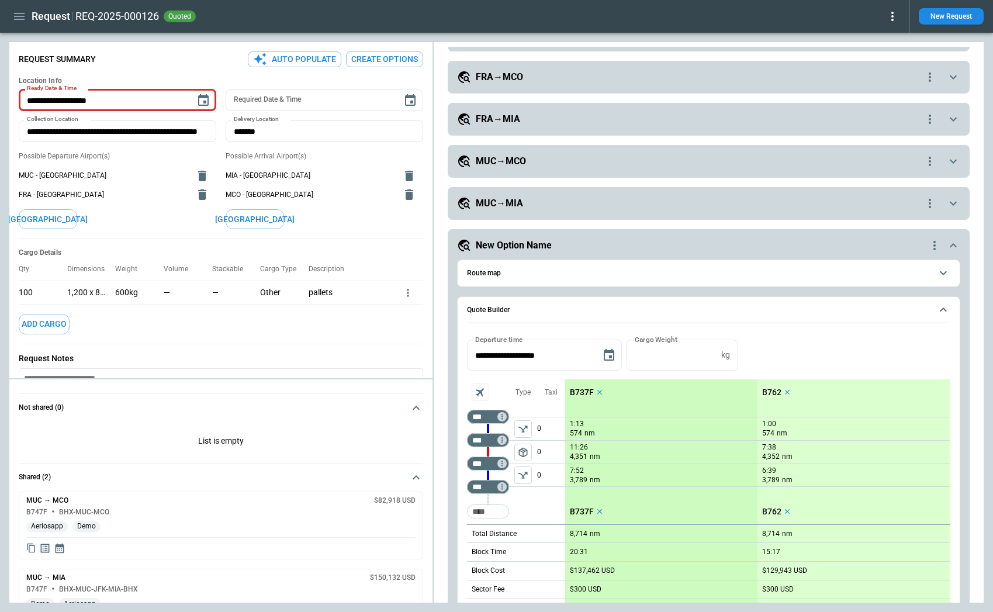
click at [527, 248] on h5 "New Option Name" at bounding box center [514, 245] width 76 height 13
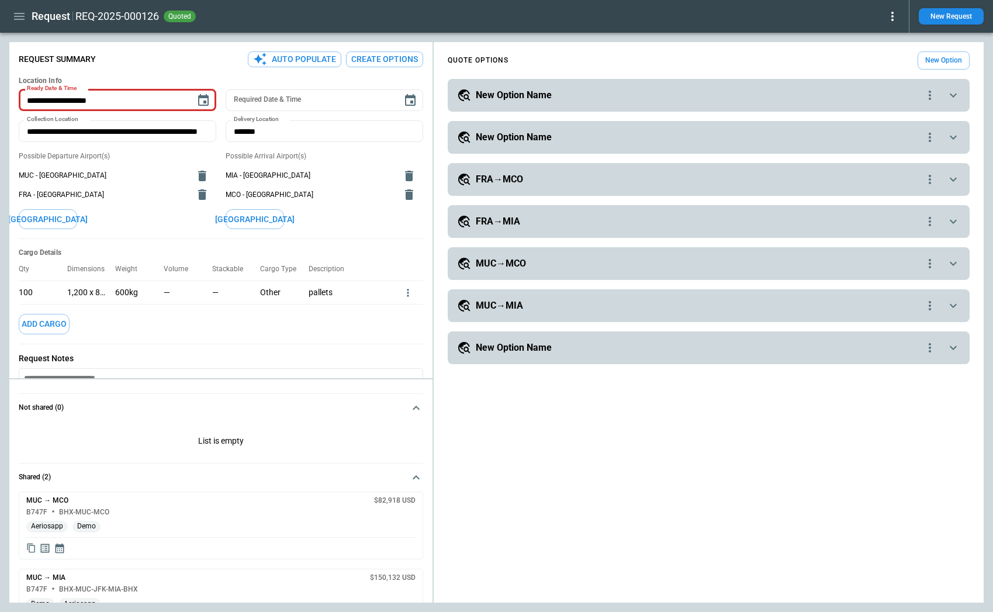
scroll to position [0, 0]
click at [539, 351] on h5 "New Option Name" at bounding box center [514, 347] width 76 height 13
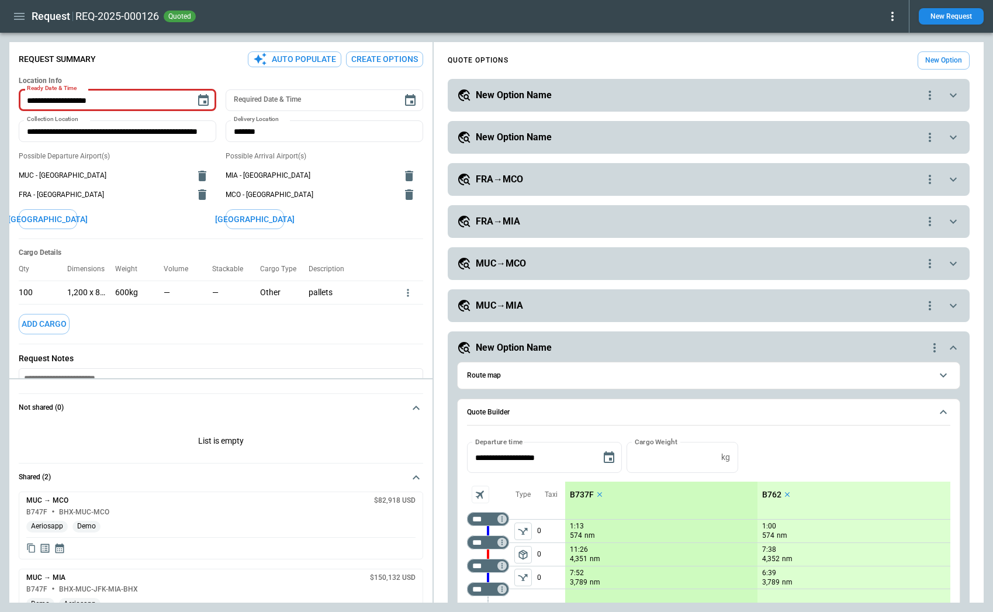
click at [836, 347] on icon "quote-option-actions" at bounding box center [934, 348] width 14 height 14
click at [836, 406] on button "Rename Quote Option" at bounding box center [888, 401] width 99 height 17
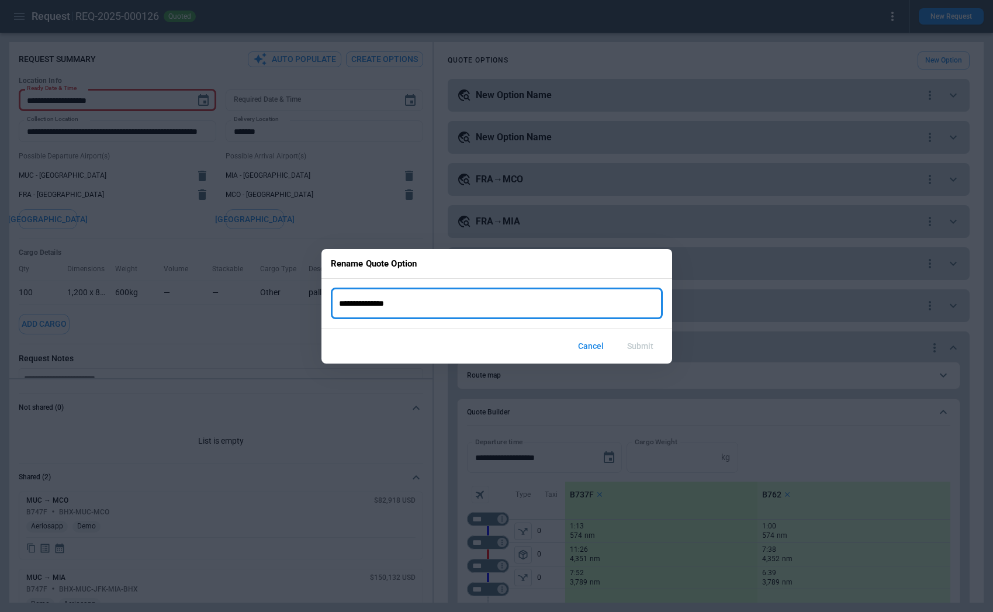
drag, startPoint x: 431, startPoint y: 307, endPoint x: 266, endPoint y: 307, distance: 165.4
click at [271, 307] on div "**********" at bounding box center [496, 306] width 993 height 612
click at [428, 348] on div "Cancel Submit" at bounding box center [496, 346] width 351 height 34
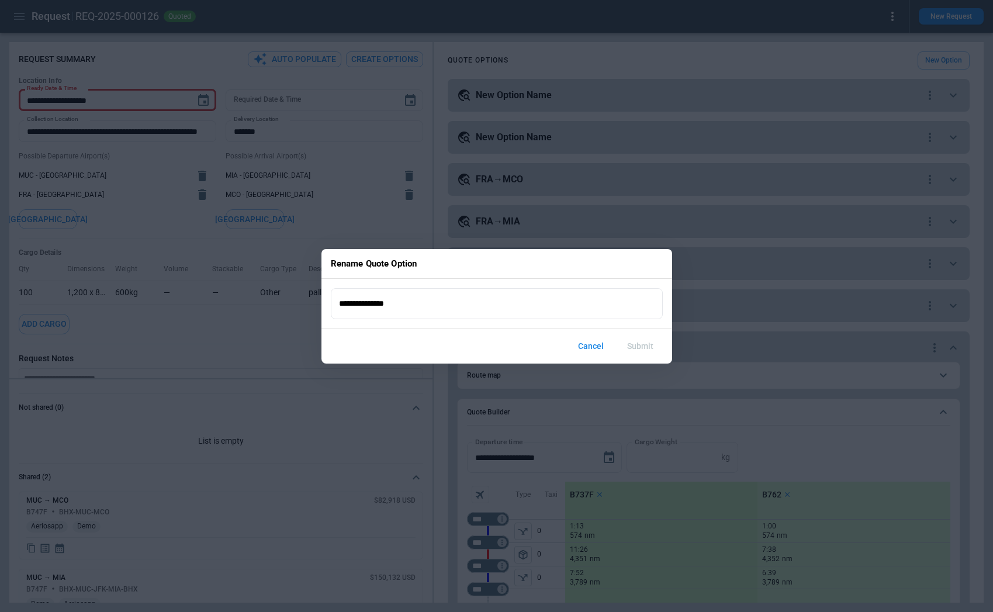
click at [600, 346] on button "Cancel" at bounding box center [591, 346] width 44 height 25
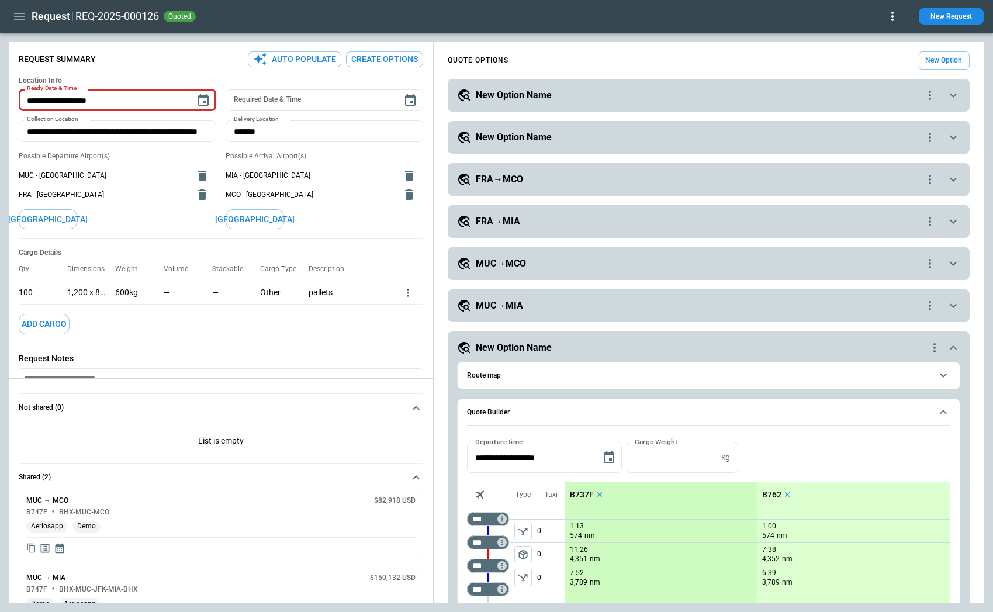
click at [438, 364] on div "**********" at bounding box center [709, 538] width 550 height 982
click at [552, 129] on div "**********" at bounding box center [709, 137] width 522 height 33
click at [549, 134] on h5 "New Option Name" at bounding box center [514, 137] width 76 height 13
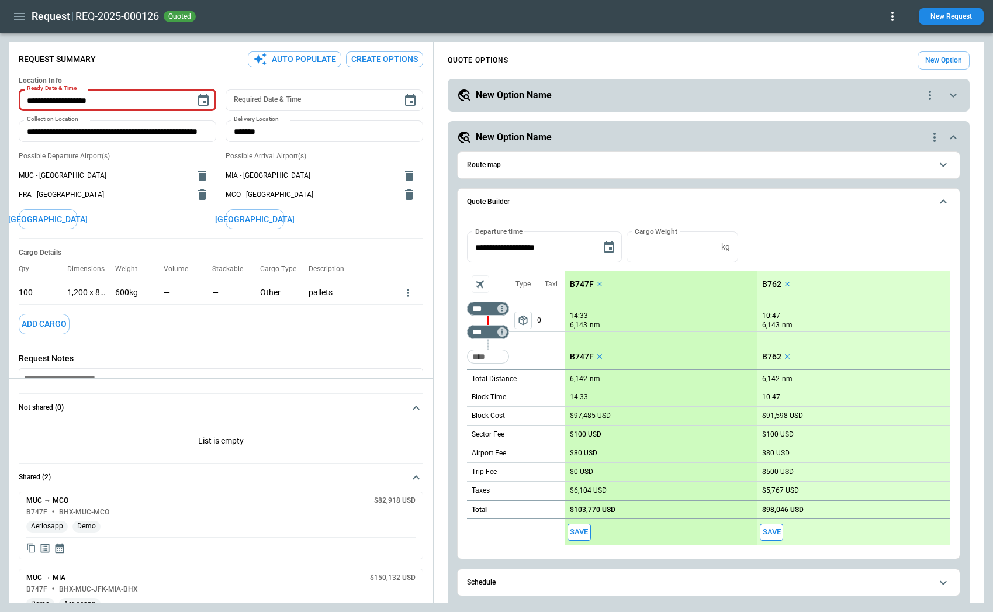
click at [551, 98] on div "New Option Name" at bounding box center [690, 95] width 466 height 14
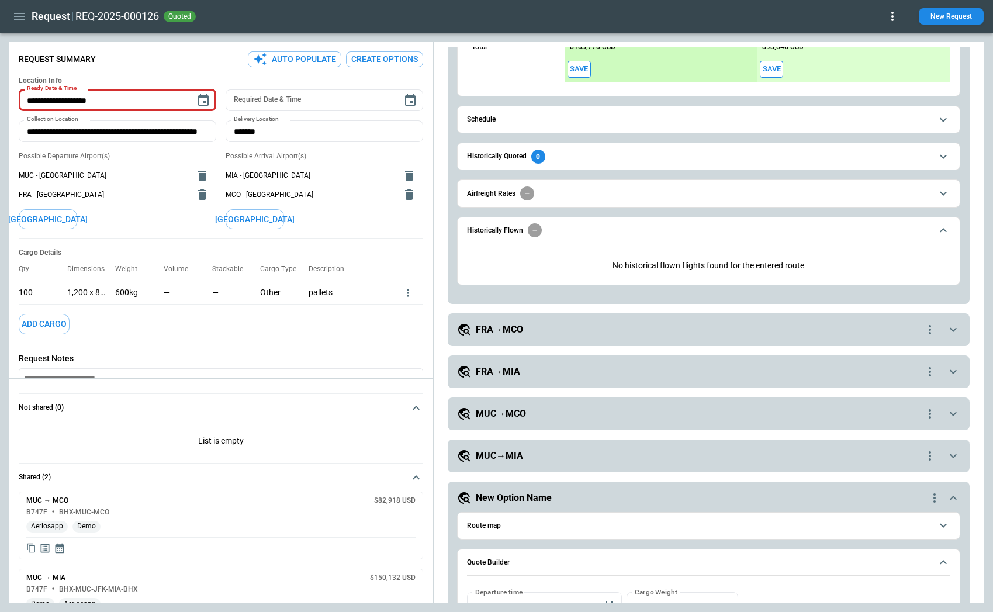
scroll to position [912, 0]
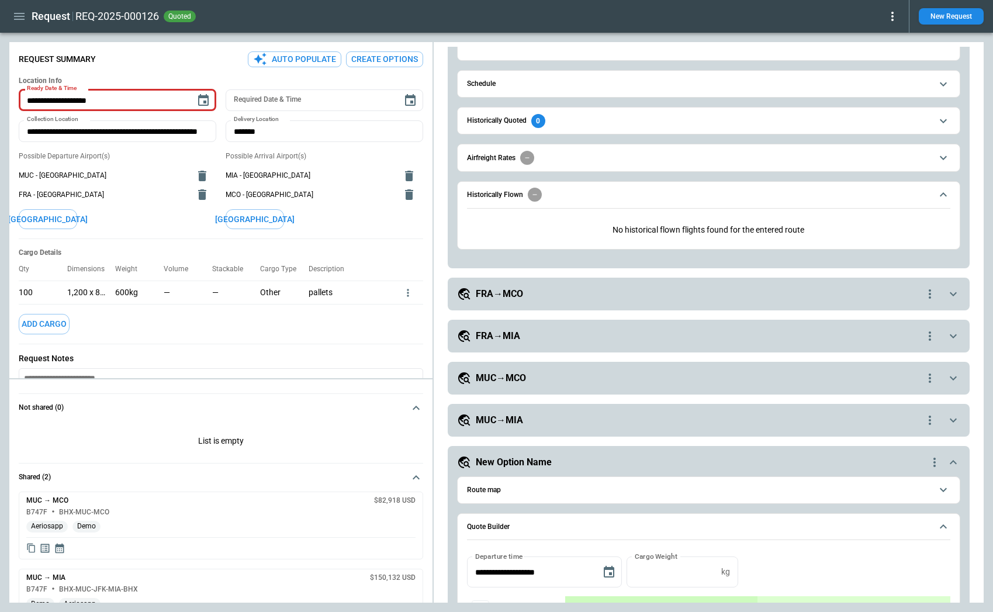
click at [587, 347] on div "**********" at bounding box center [709, 336] width 522 height 33
click at [836, 343] on div "**********" at bounding box center [709, 336] width 522 height 33
click at [836, 334] on icon "quote-option-actions" at bounding box center [930, 336] width 14 height 14
click at [836, 354] on button "Duplicate Quote Option" at bounding box center [885, 356] width 103 height 17
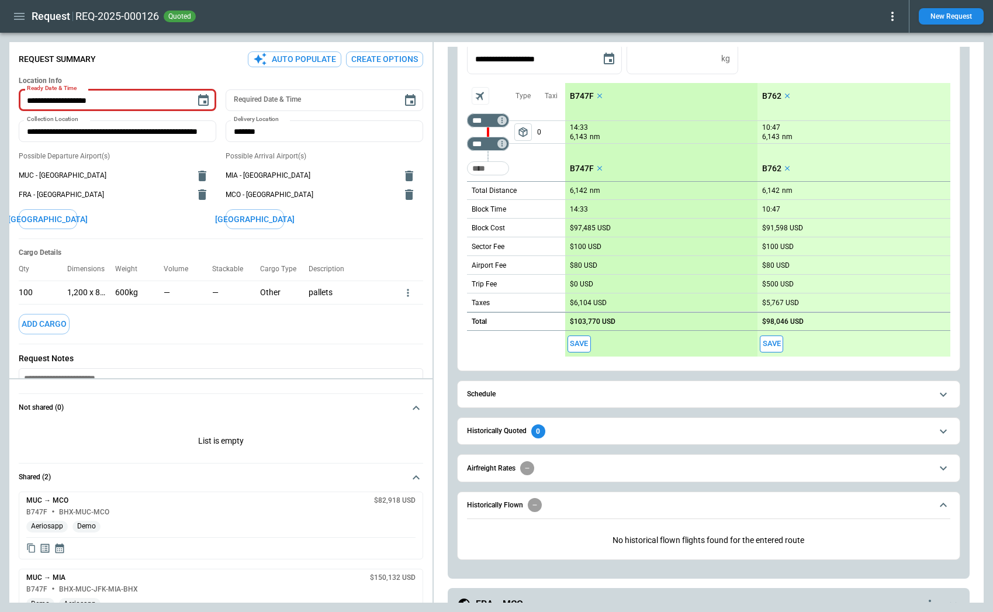
scroll to position [0, 0]
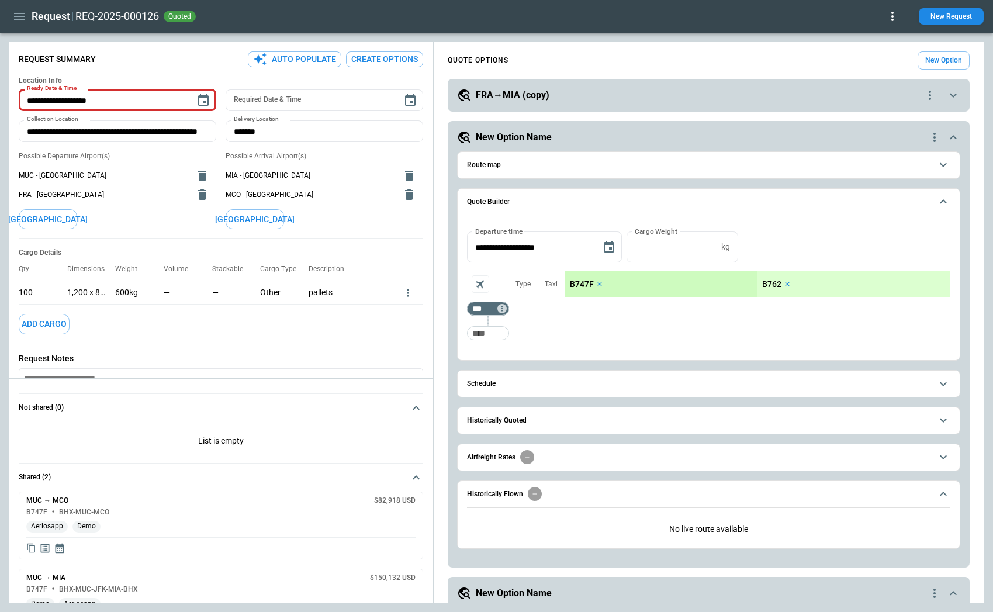
click at [620, 136] on div "New Option Name" at bounding box center [692, 137] width 470 height 14
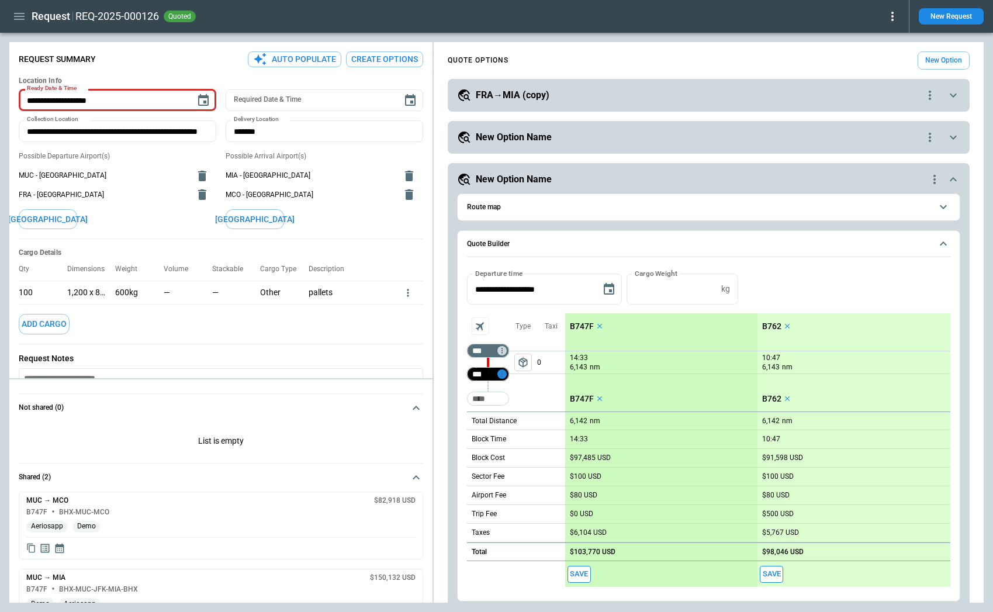
click at [501, 376] on icon "Too short" at bounding box center [502, 374] width 8 height 8
click at [512, 409] on p "Delete" at bounding box center [511, 405] width 19 height 10
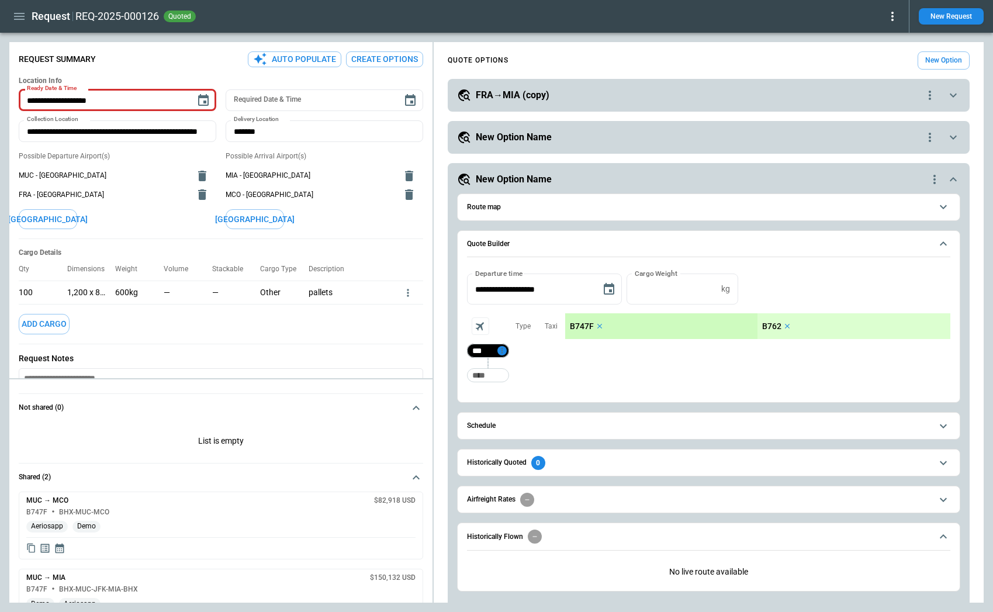
click at [503, 354] on icon "Too short" at bounding box center [502, 351] width 8 height 8
click at [507, 378] on p "Delete" at bounding box center [511, 381] width 19 height 10
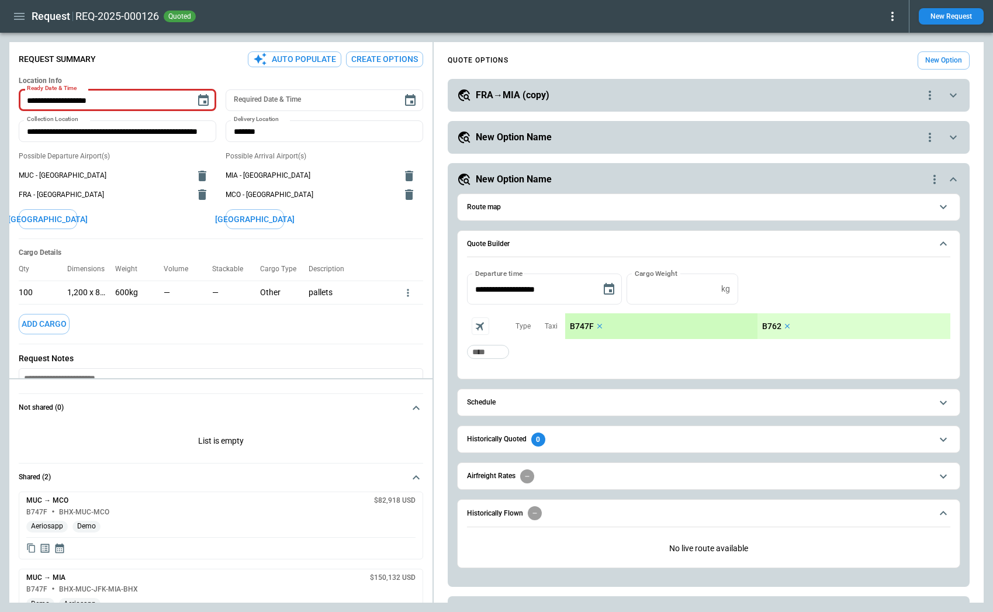
click at [496, 375] on div "**********" at bounding box center [708, 305] width 503 height 150
click at [487, 355] on input "Too short" at bounding box center [487, 351] width 37 height 21
click at [490, 369] on div "**********" at bounding box center [708, 319] width 483 height 110
click at [484, 357] on input "Too short" at bounding box center [487, 351] width 37 height 21
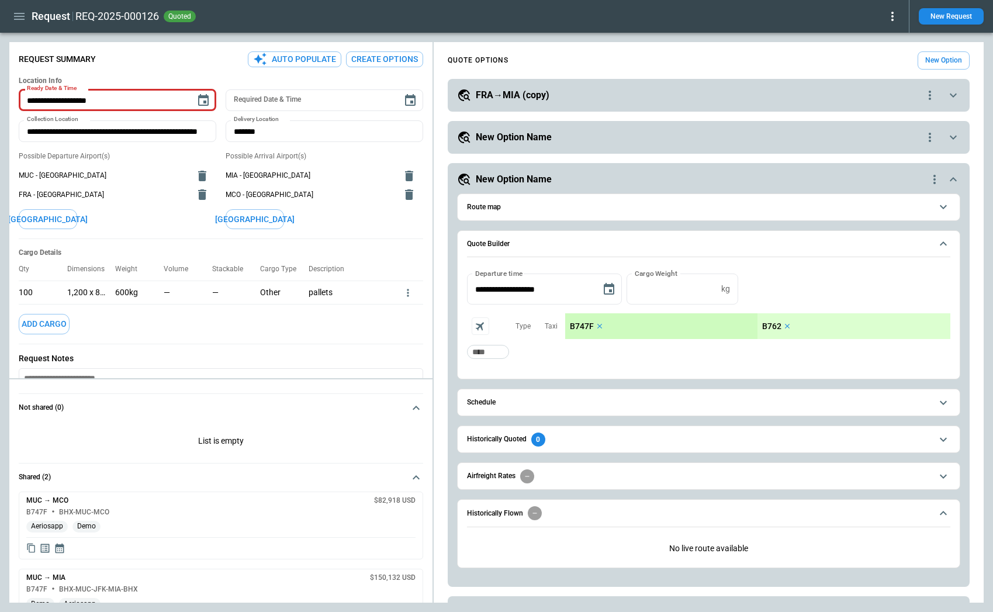
click at [557, 182] on div "New Option Name" at bounding box center [692, 179] width 470 height 14
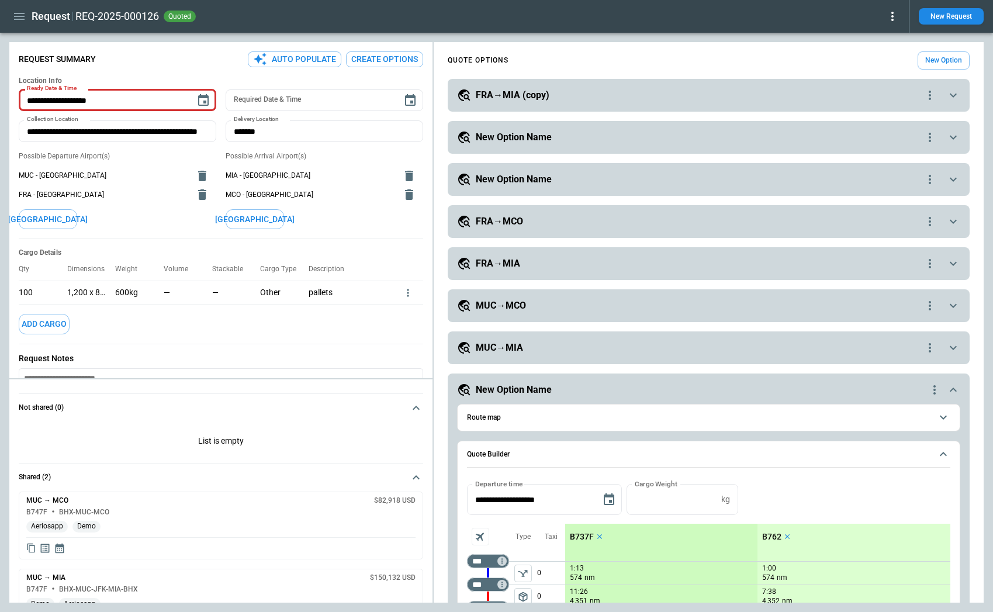
click at [550, 94] on div "FRA→MIA (copy)" at bounding box center [690, 95] width 466 height 14
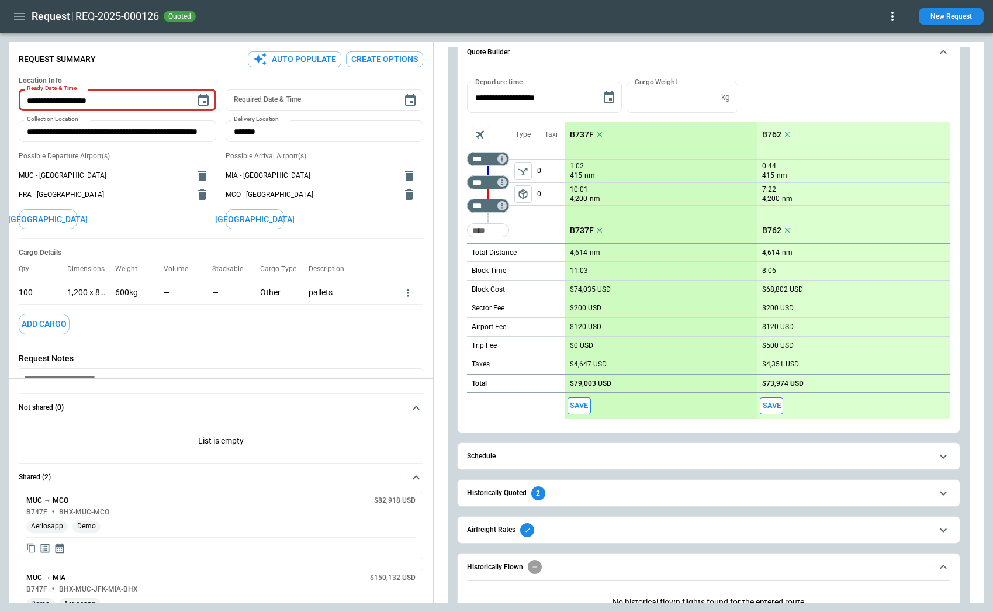
scroll to position [146, 0]
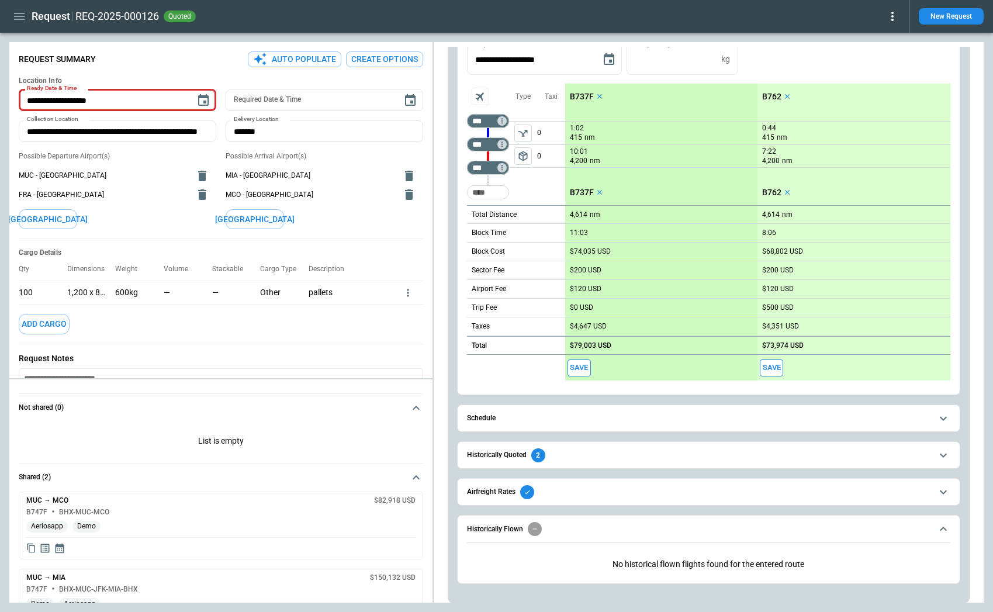
click at [589, 452] on span "Historically Quoted 2" at bounding box center [699, 455] width 465 height 14
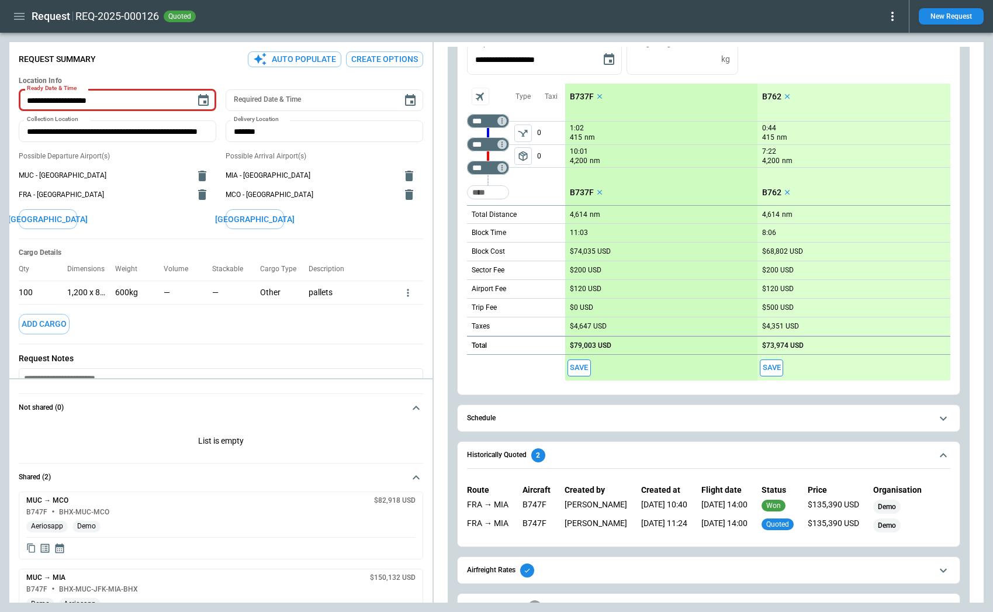
click at [589, 453] on span "Historically Quoted 2" at bounding box center [699, 455] width 465 height 14
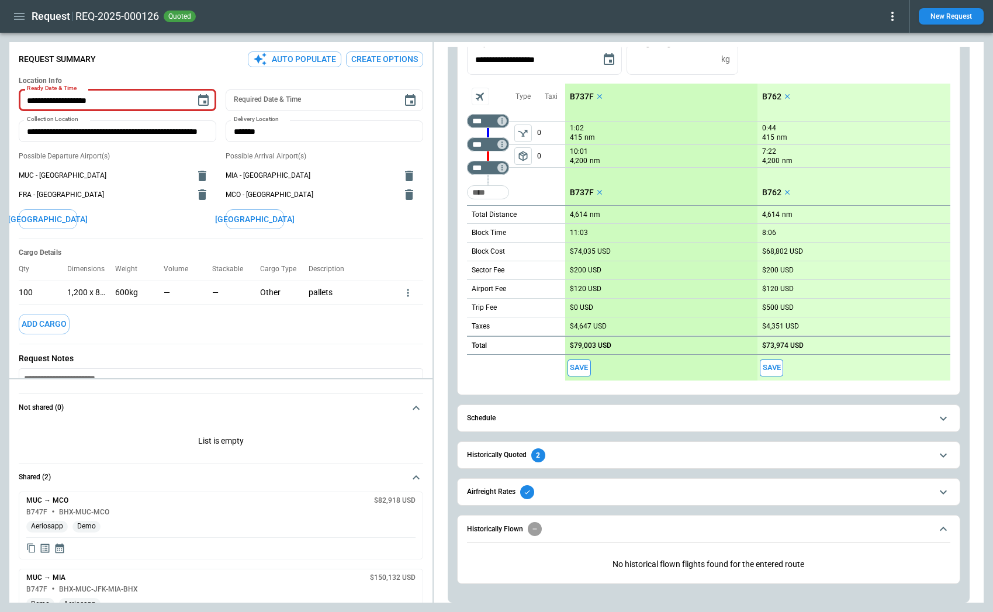
click at [595, 487] on span "Airfreight Rates" at bounding box center [699, 492] width 465 height 14
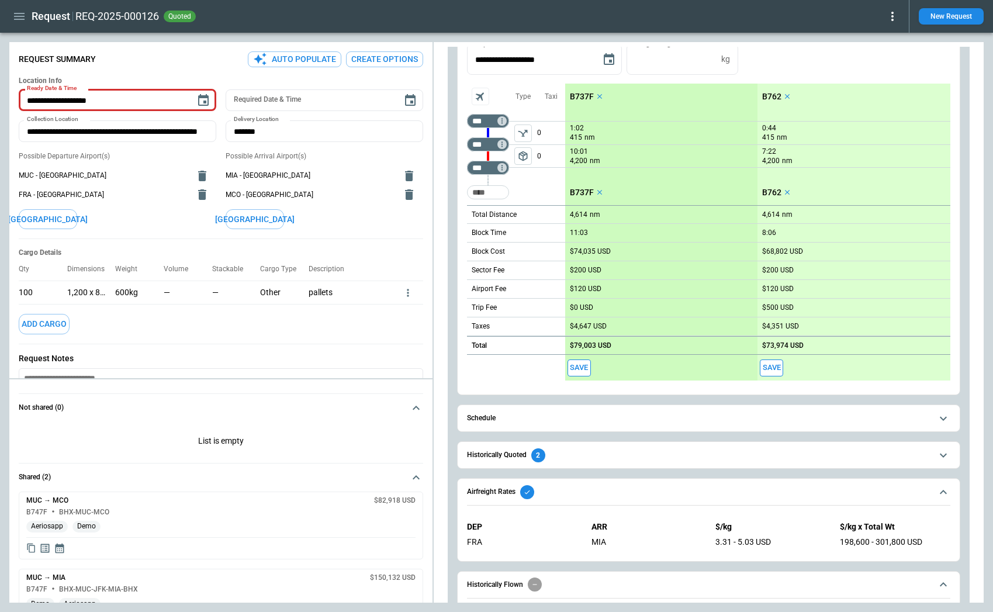
click at [644, 485] on span "Airfreight Rates" at bounding box center [699, 492] width 465 height 14
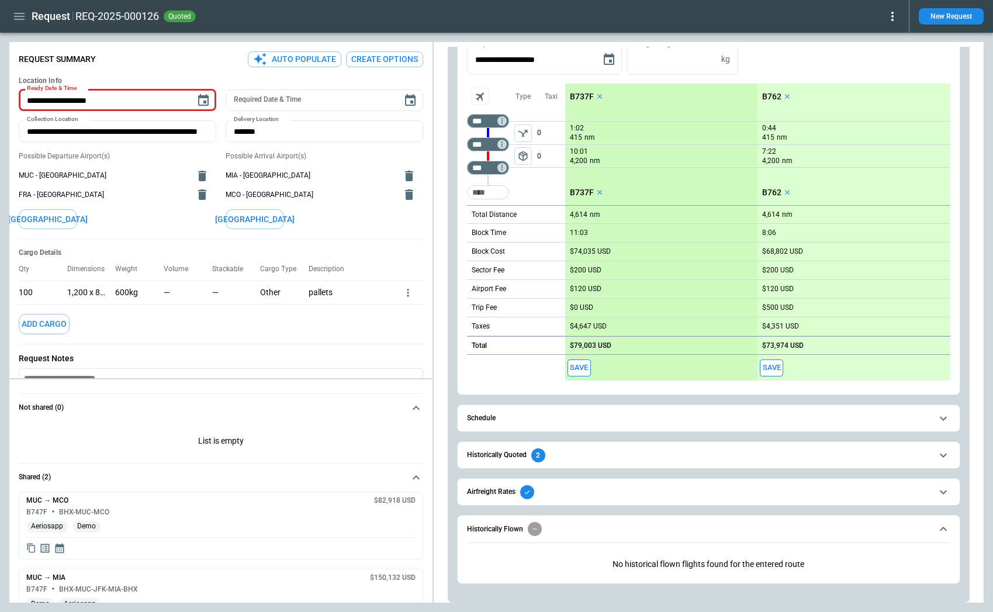
click at [595, 415] on span "Schedule" at bounding box center [699, 418] width 465 height 8
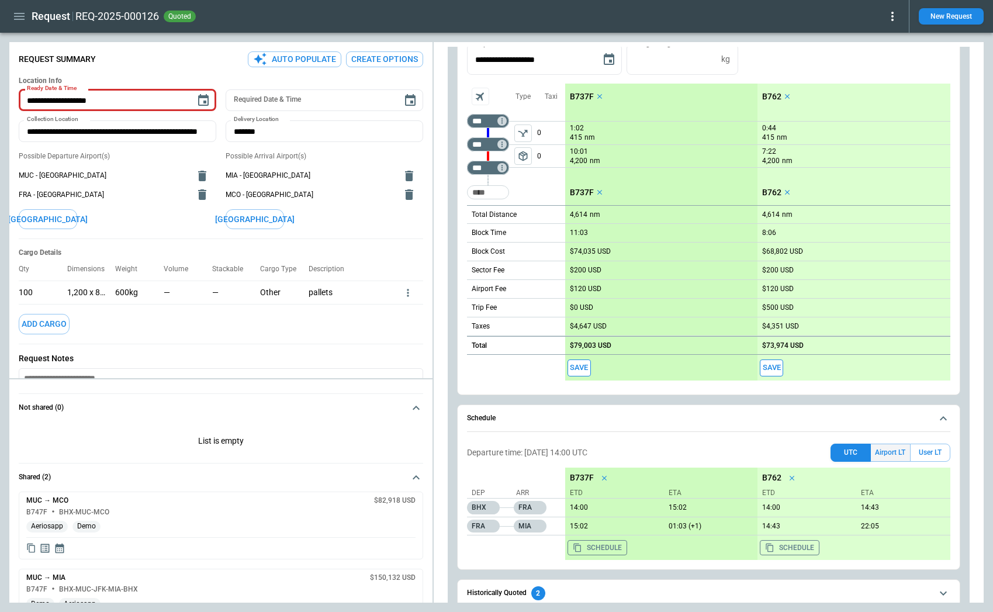
click at [836, 446] on button "Airport LT" at bounding box center [890, 453] width 39 height 18
click at [836, 455] on button "User LT" at bounding box center [930, 453] width 40 height 18
click at [829, 439] on div "Departure time: [DATE] 14:00 UTC +00:00 UTC Airport LT User LT Dep Arr BHX FRA …" at bounding box center [708, 502] width 483 height 126
click at [836, 451] on button "UTC" at bounding box center [850, 453] width 40 height 18
click at [756, 441] on div "Departure time: [DATE] 14:00 UTC UTC Airport LT User LT Dep Arr BHX FRA FRA MIA…" at bounding box center [708, 502] width 483 height 126
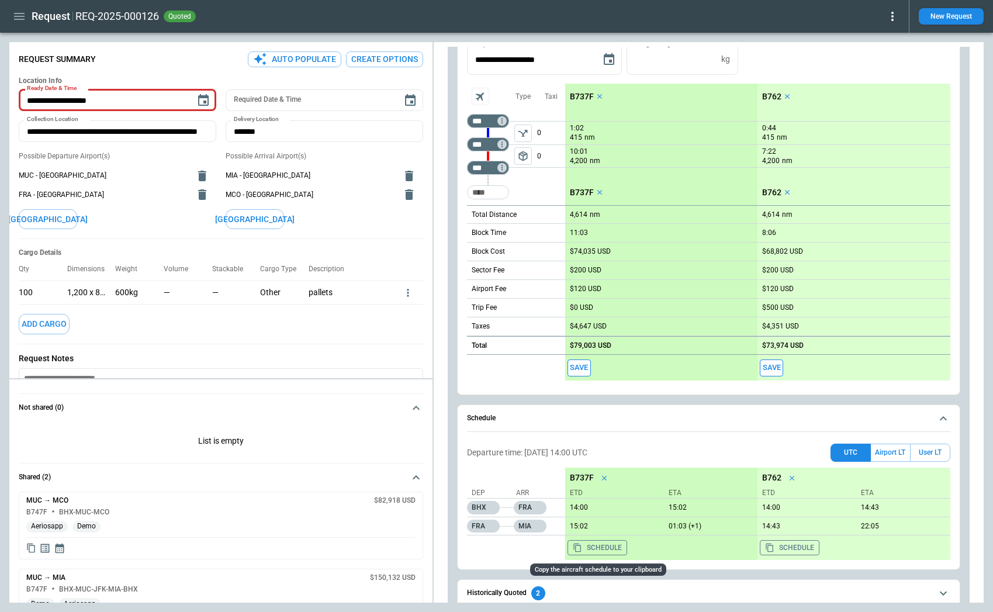
click at [600, 541] on button "Schedule" at bounding box center [597, 547] width 60 height 15
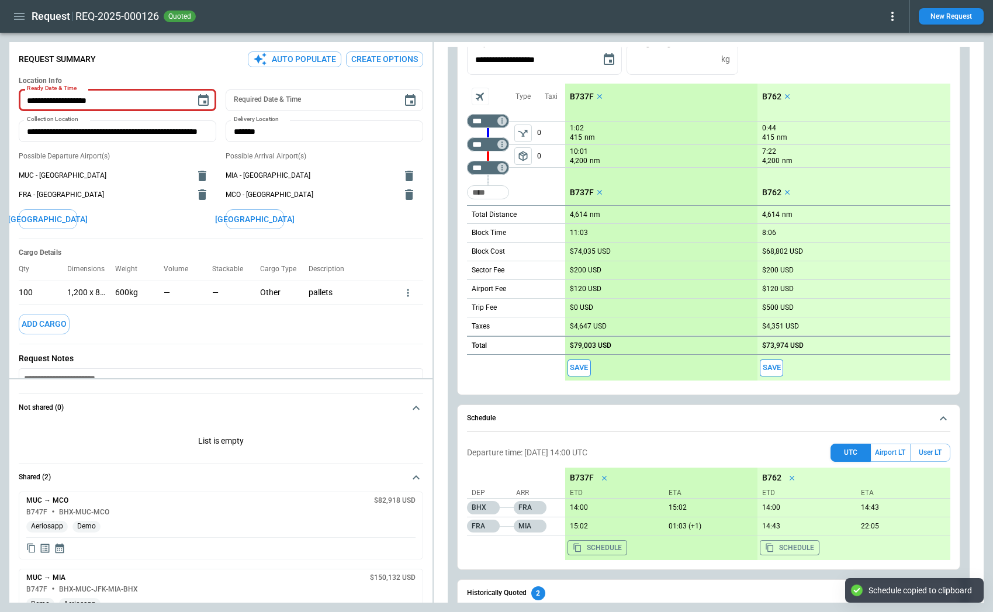
scroll to position [112, 0]
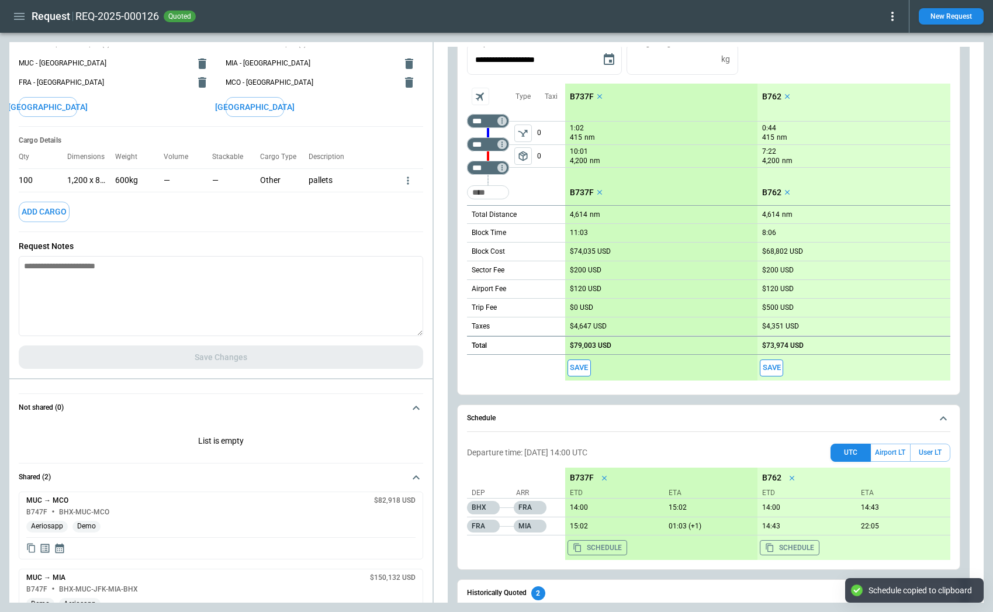
type textarea "*"
click at [181, 295] on textarea at bounding box center [221, 296] width 404 height 80
paste textarea "**********"
type textarea "**********"
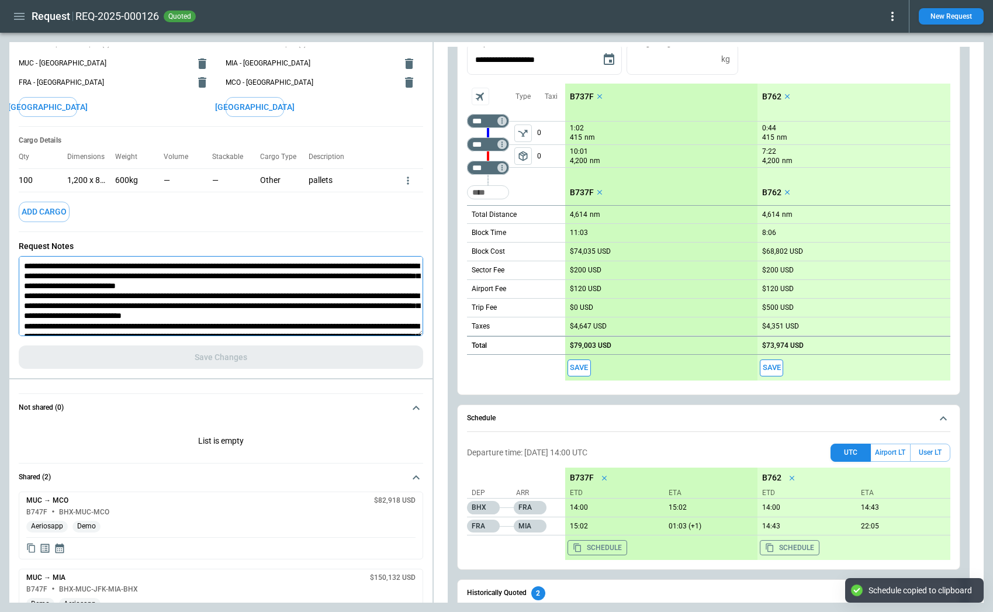
type textarea "*"
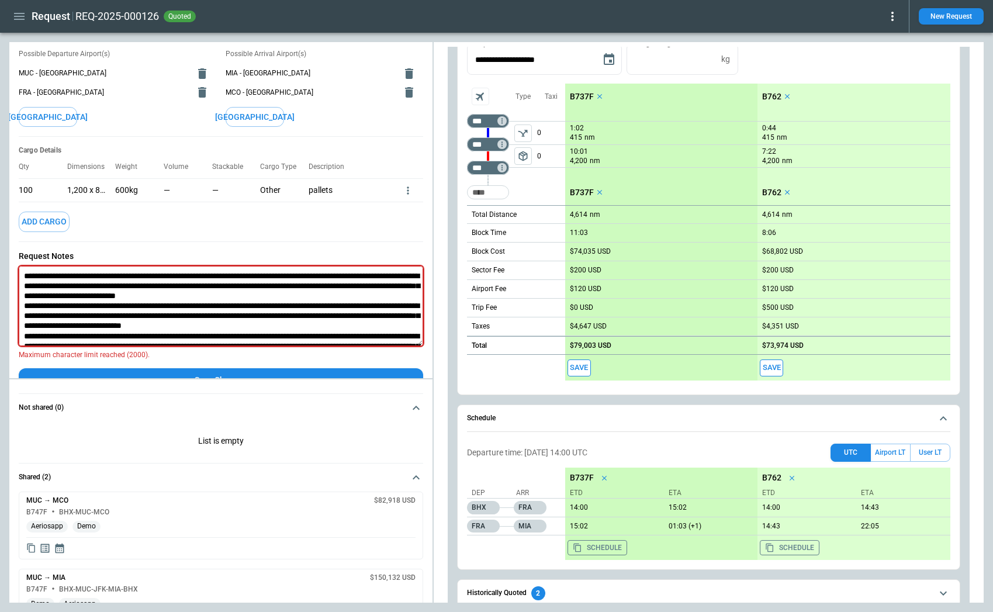
scroll to position [97, 0]
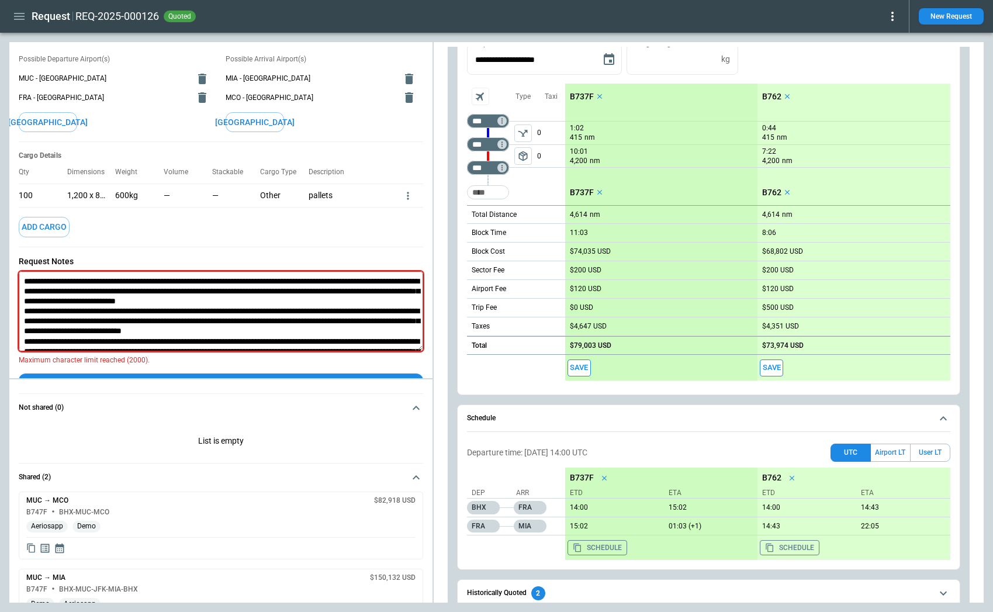
click at [168, 285] on textarea at bounding box center [221, 311] width 404 height 80
type textarea "**********"
type textarea "*"
